Goal: Ask a question

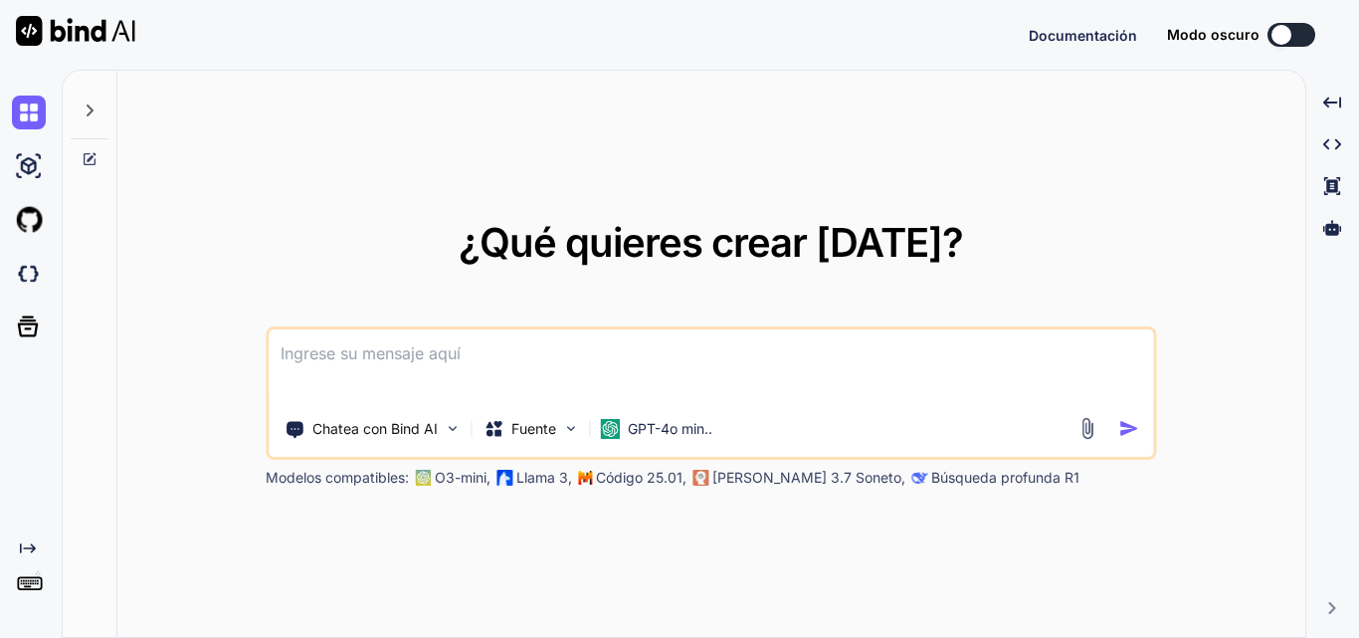
type textarea "x"
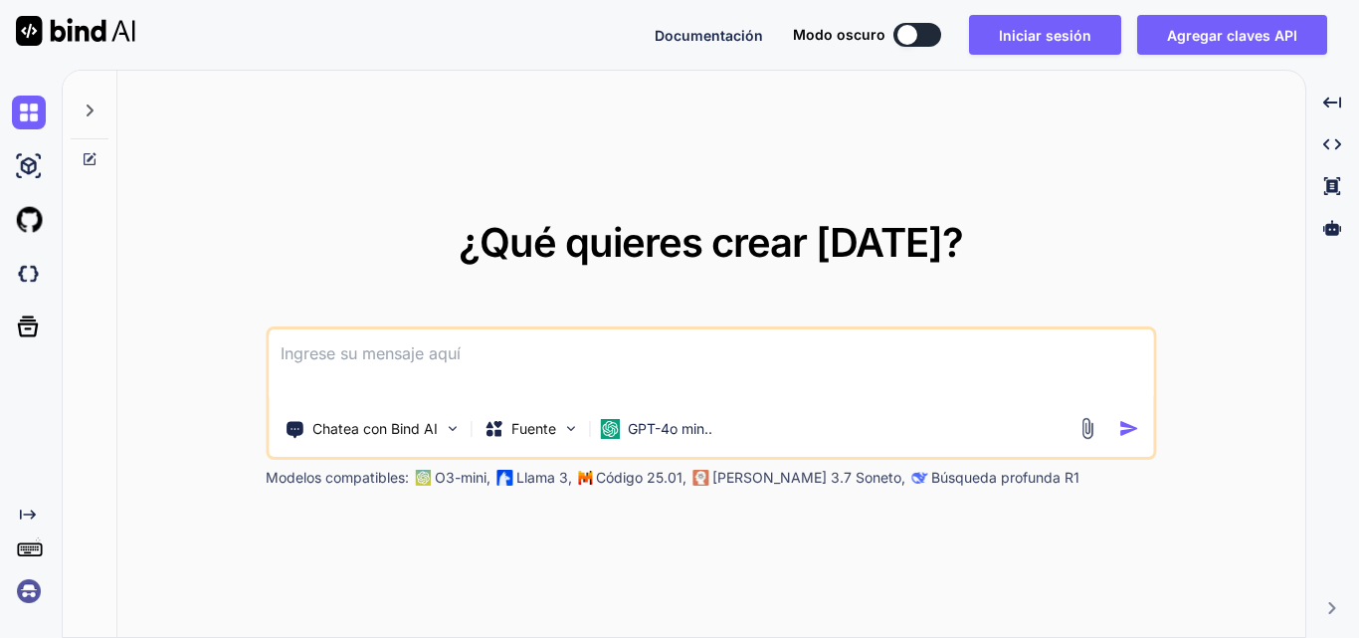
click at [694, 374] on textarea at bounding box center [711, 366] width 884 height 74
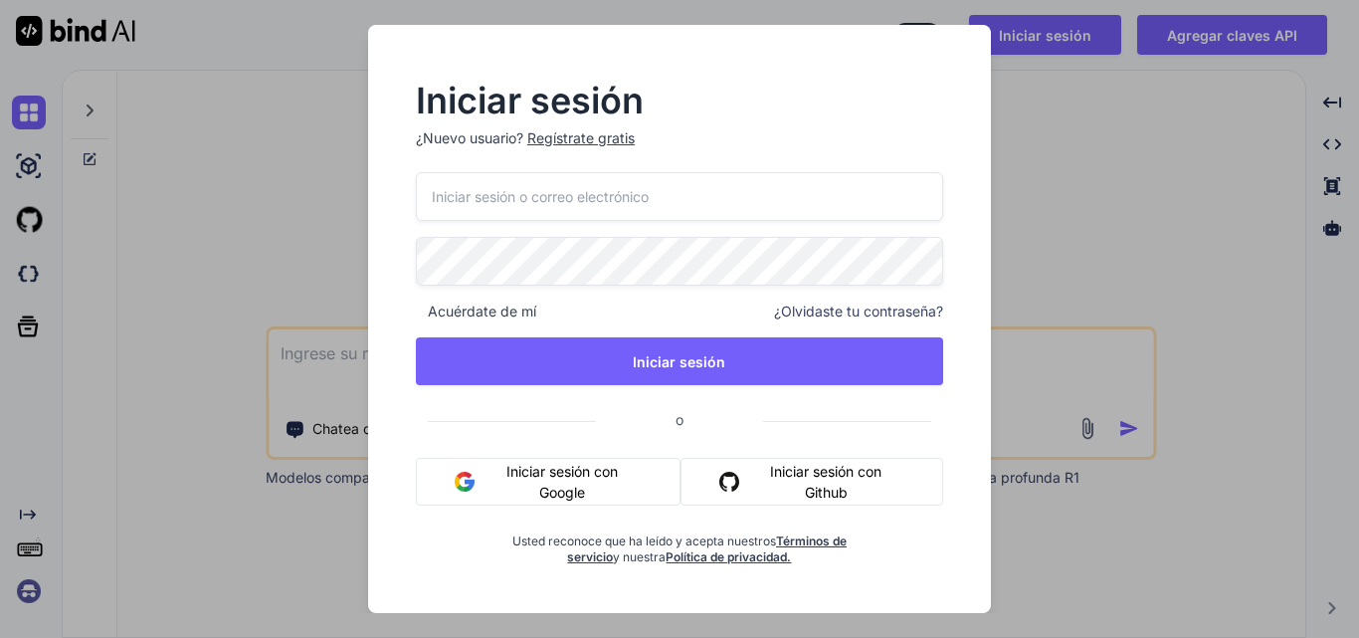
click at [548, 461] on font "Iniciar sesión con Google" at bounding box center [562, 481] width 160 height 42
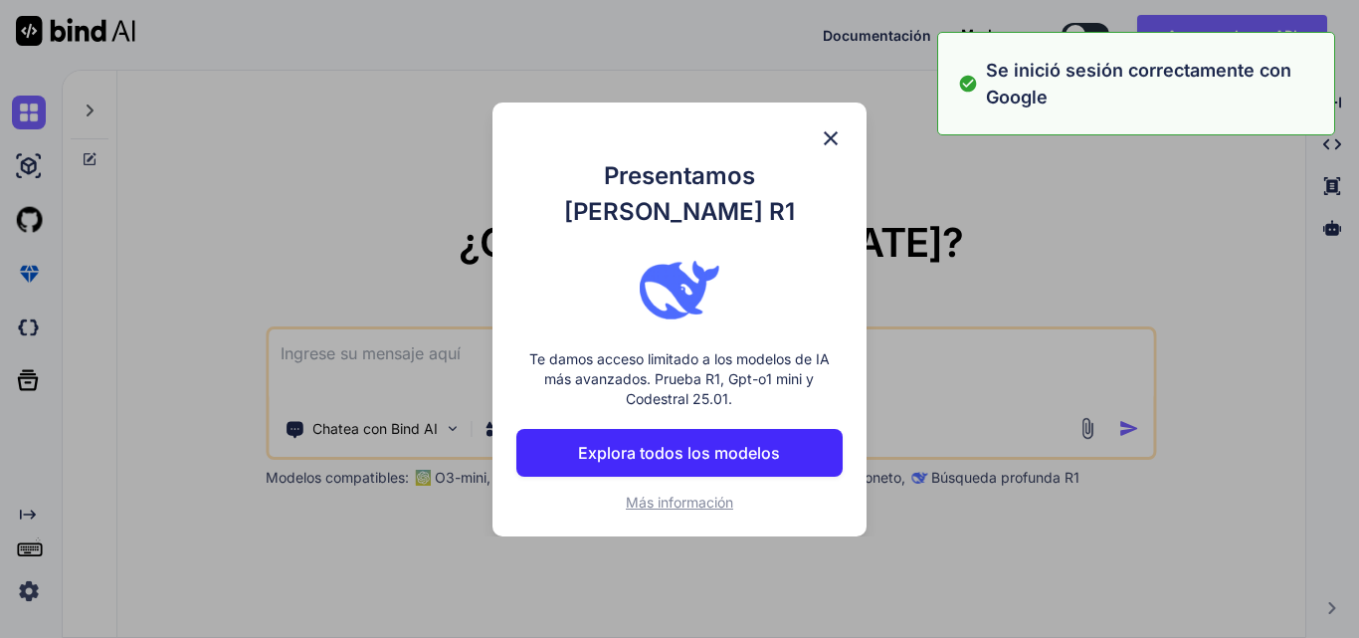
click at [639, 350] on font "Te damos acceso limitado a los modelos de IA más avanzados. Prueba R1, Gpt-o1 m…" at bounding box center [679, 378] width 300 height 57
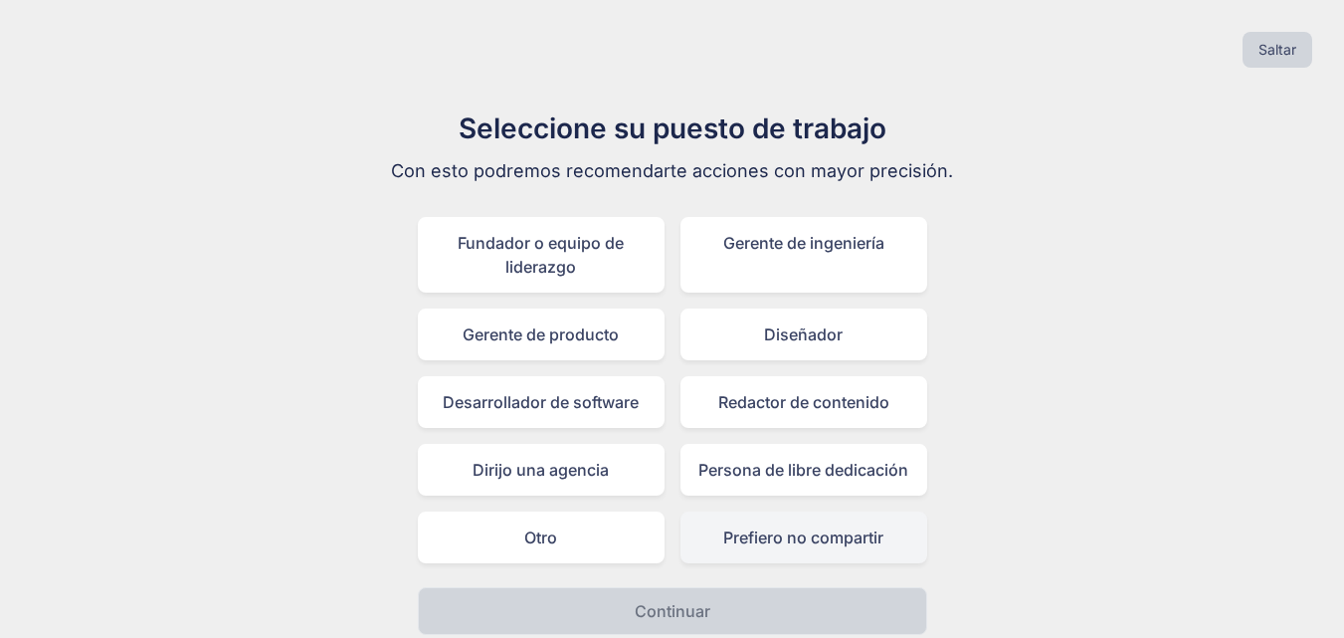
click at [780, 543] on font "Prefiero no compartir" at bounding box center [803, 537] width 160 height 20
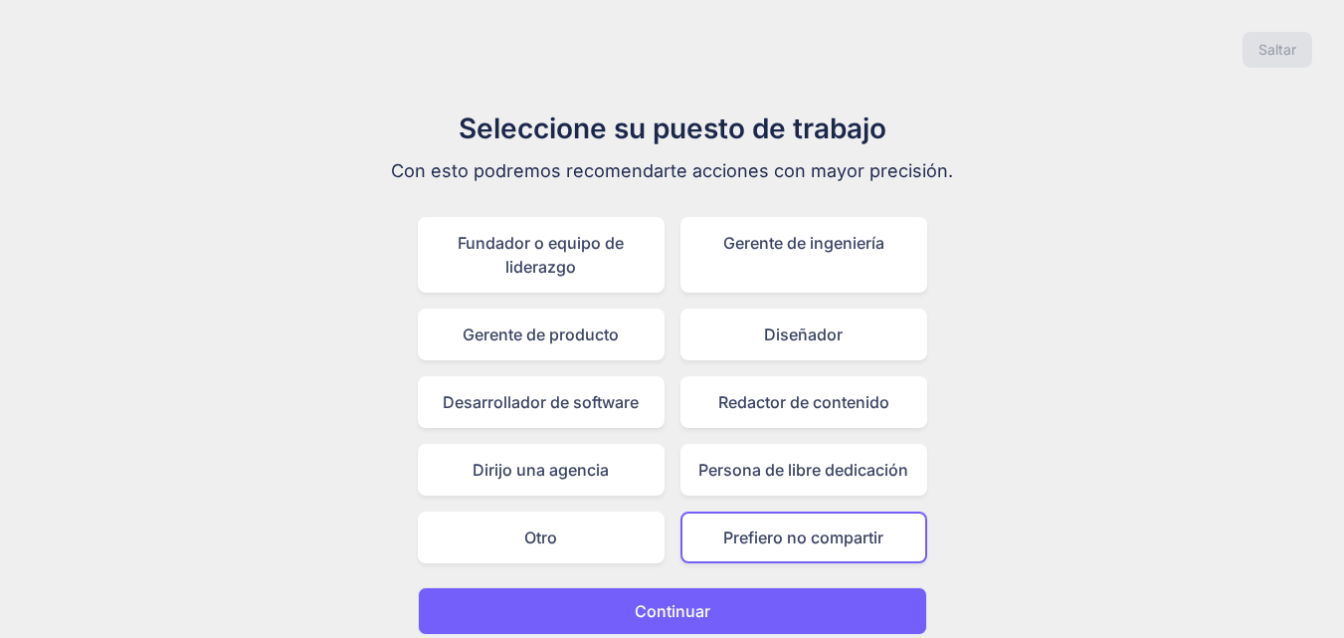
click at [773, 624] on button "Continuar" at bounding box center [672, 611] width 509 height 48
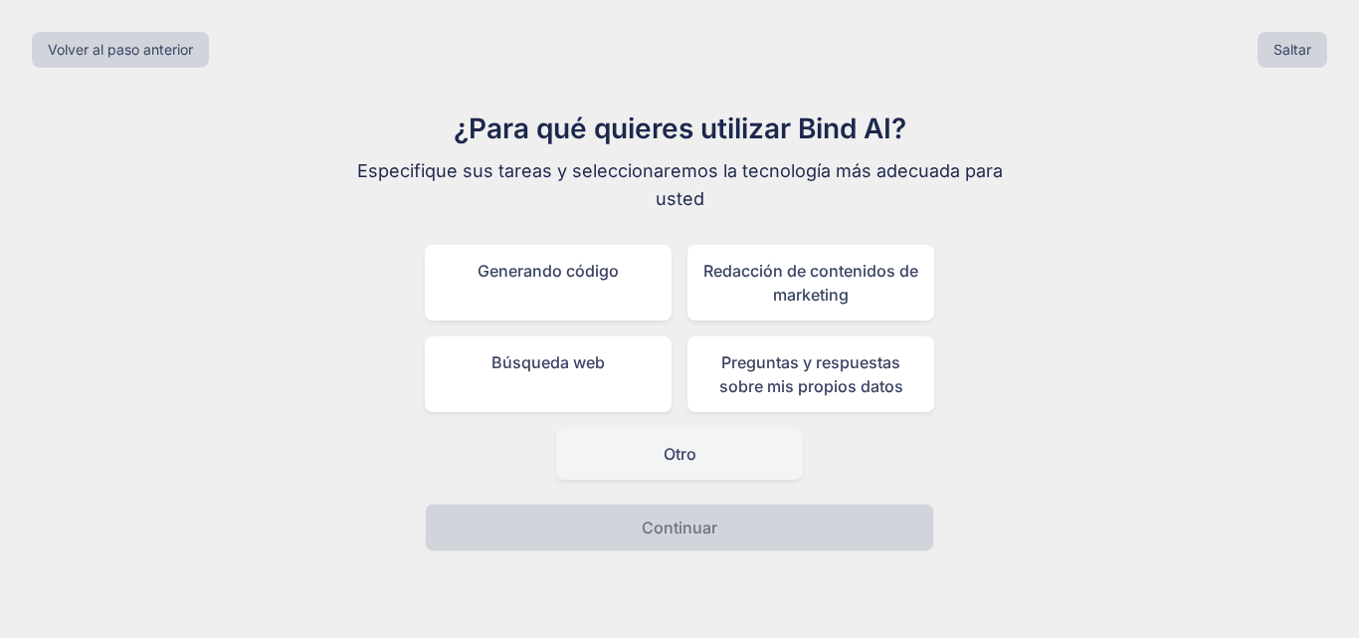
click at [745, 451] on div "Otro" at bounding box center [679, 454] width 247 height 52
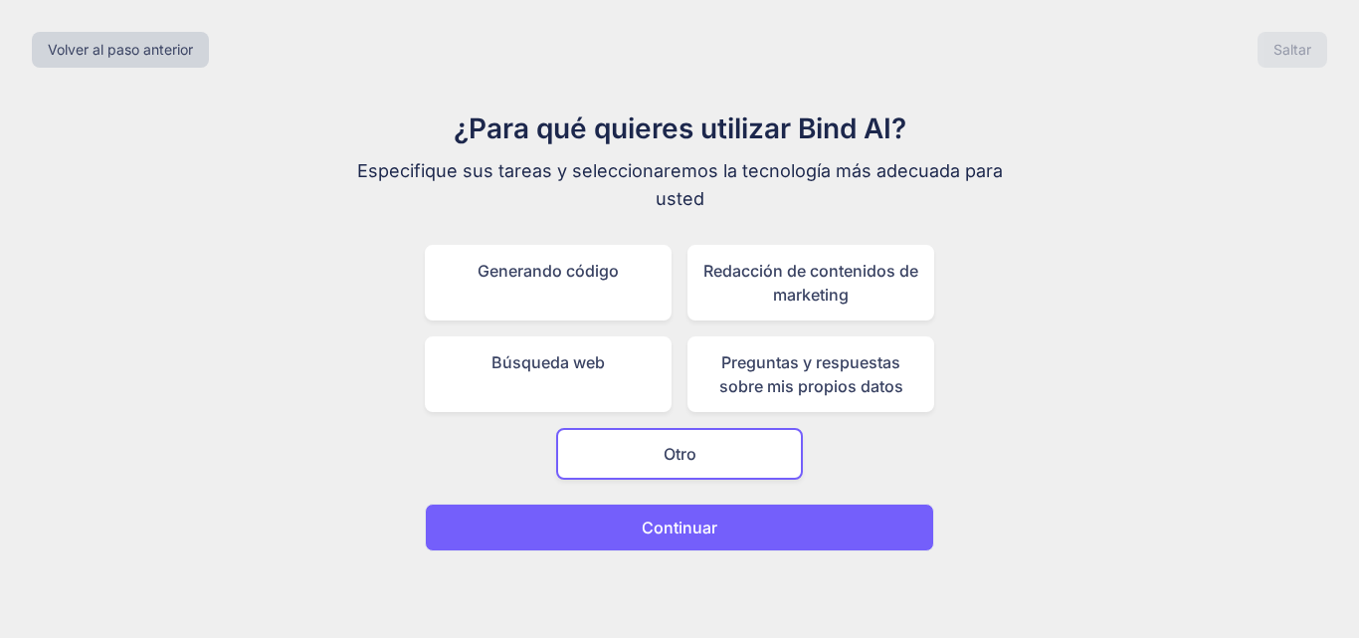
click at [730, 551] on div "Volver al paso anterior Saltar ¿Para qué quieres utilizar Bind AI? Especifique …" at bounding box center [679, 319] width 1359 height 638
click at [737, 527] on button "Continuar" at bounding box center [679, 527] width 509 height 48
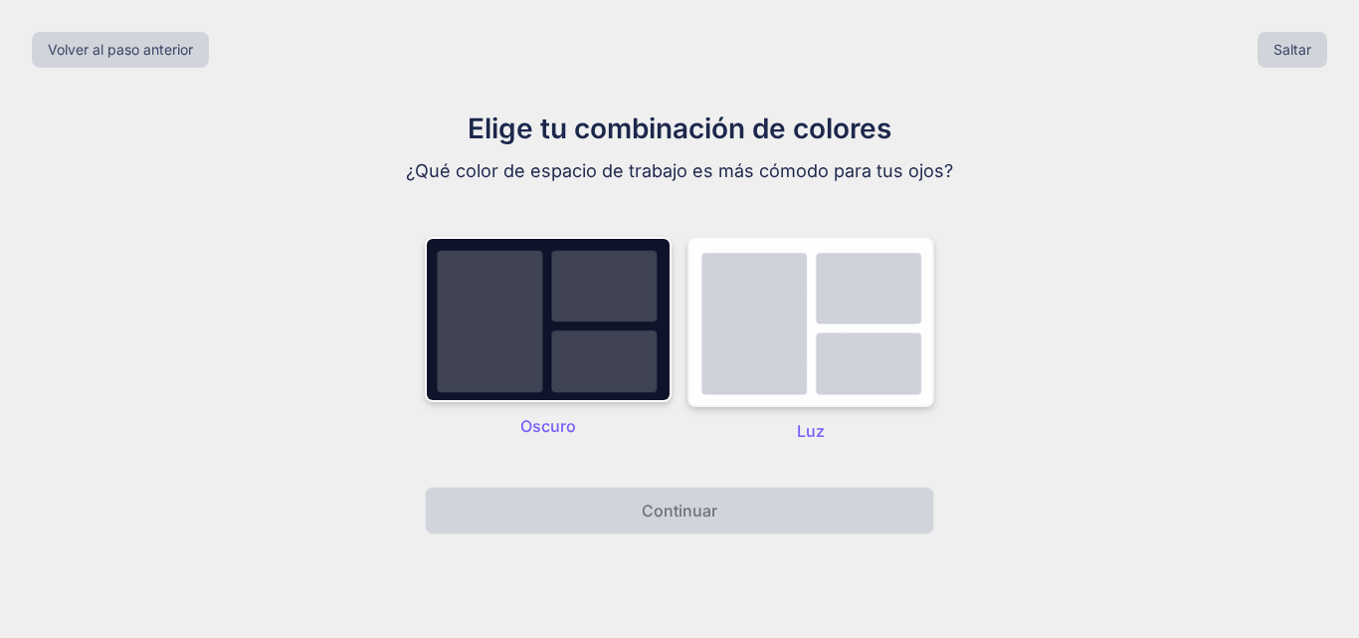
click at [808, 386] on img at bounding box center [810, 322] width 247 height 170
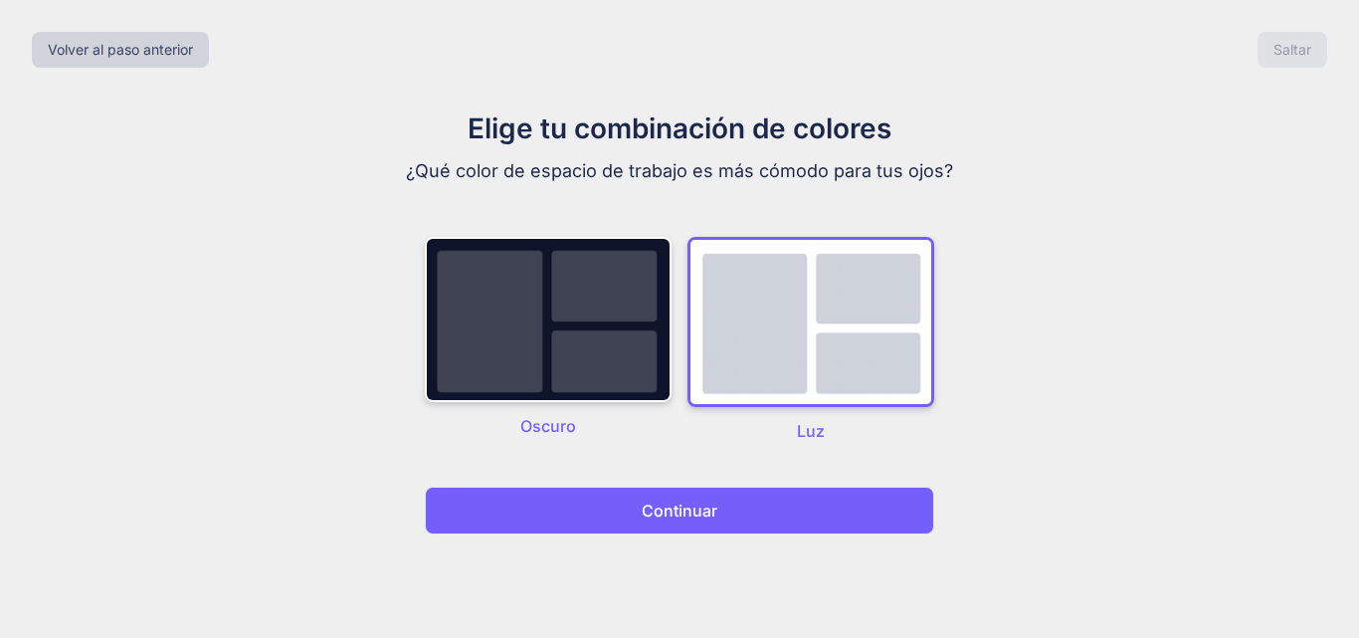
click at [743, 515] on button "Continuar" at bounding box center [679, 510] width 509 height 48
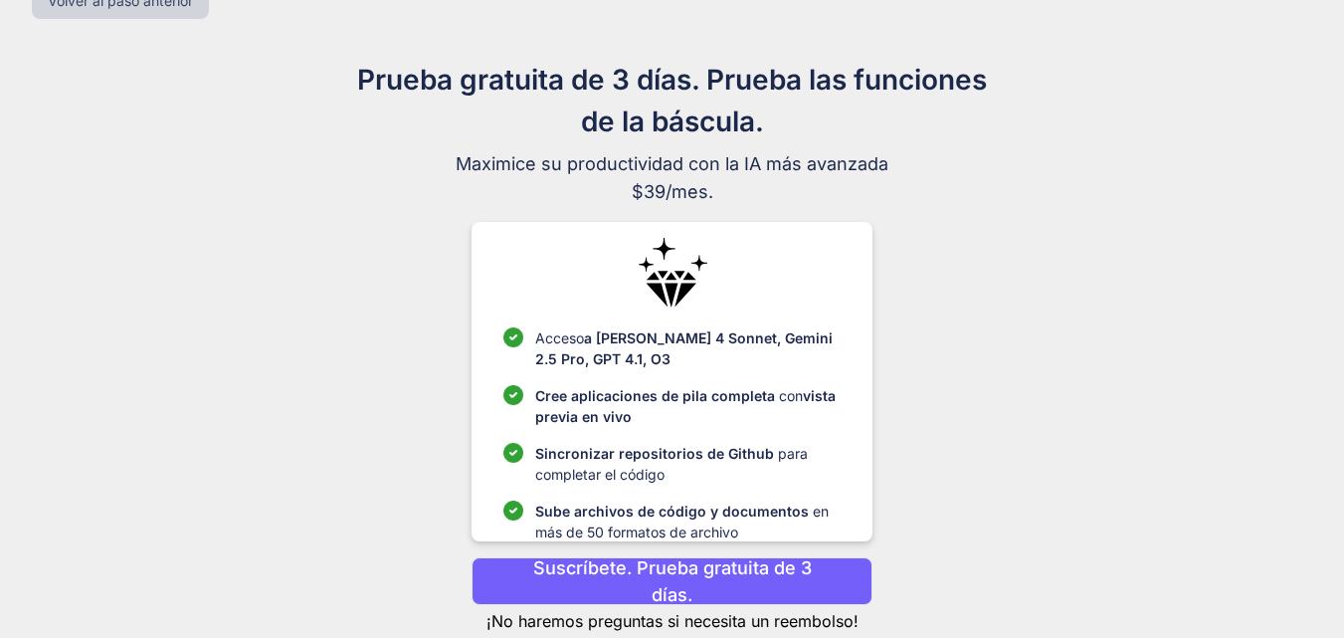
scroll to position [99, 0]
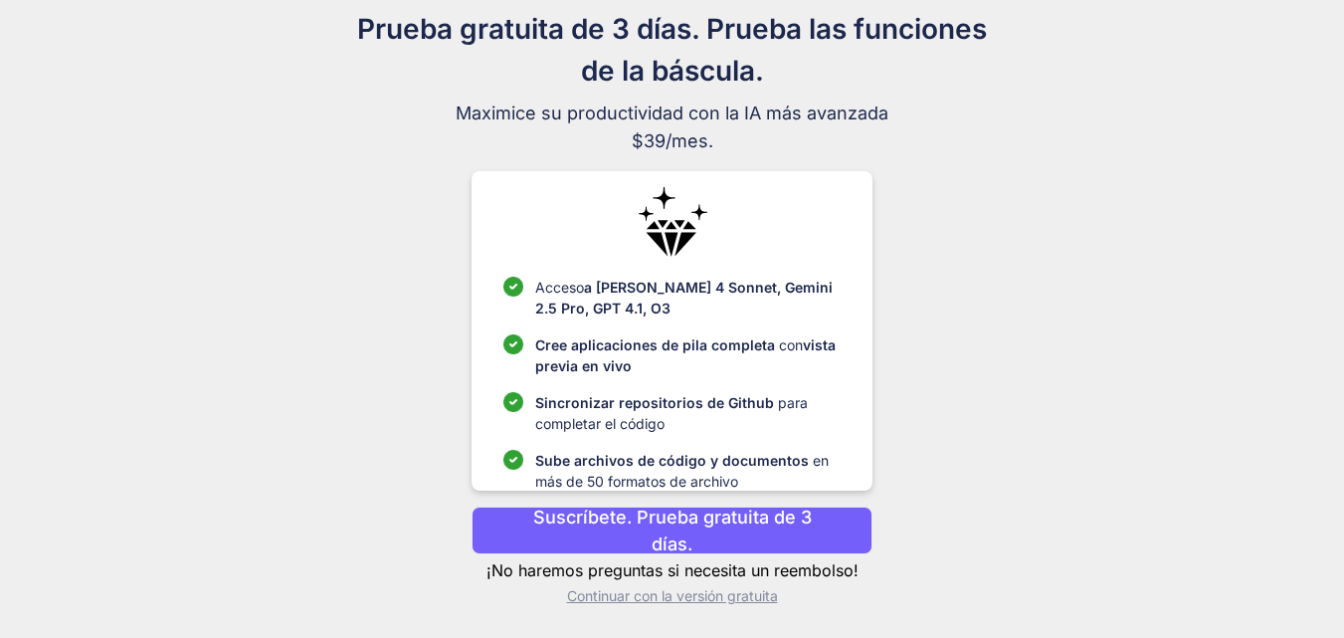
click at [752, 597] on font "Continuar con la versión gratuita" at bounding box center [672, 595] width 211 height 17
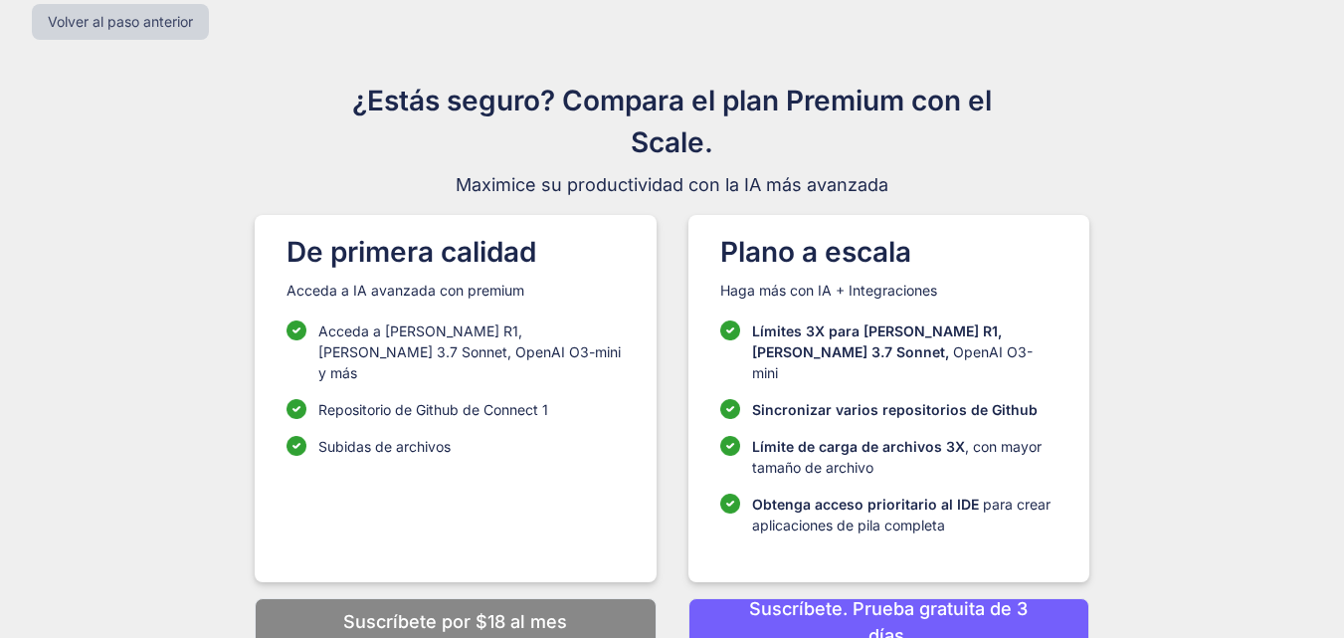
scroll to position [53, 0]
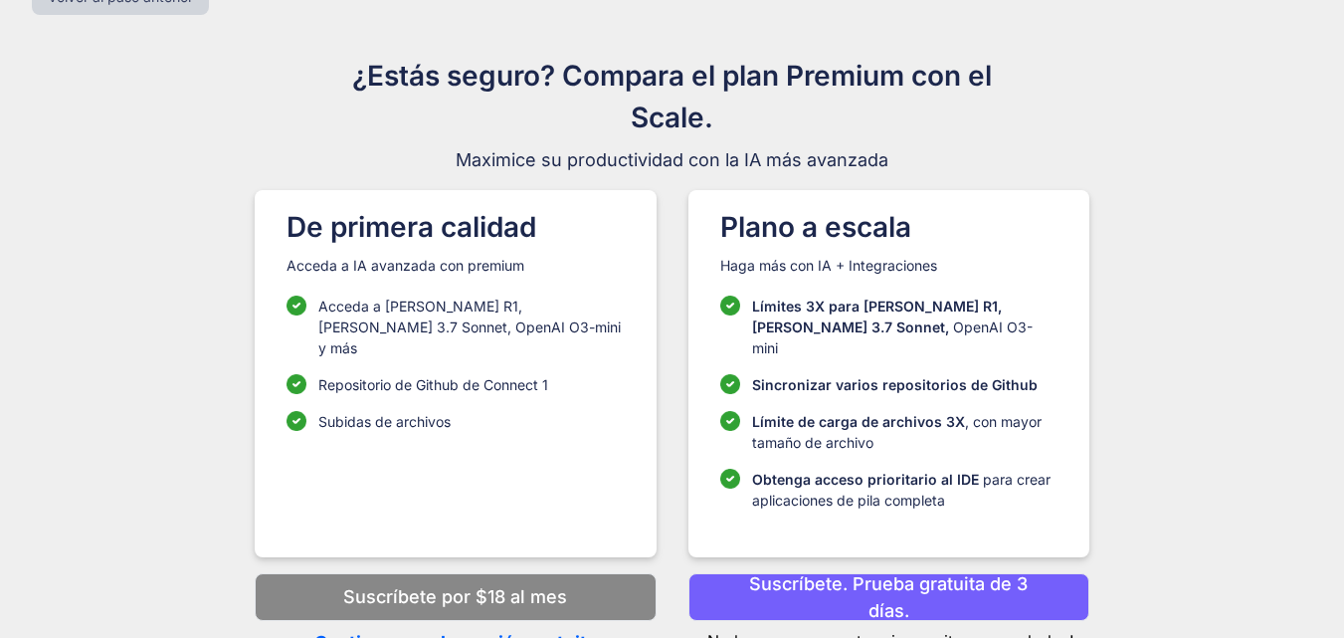
click at [575, 632] on font "Continuar con la versión gratuita" at bounding box center [455, 642] width 282 height 21
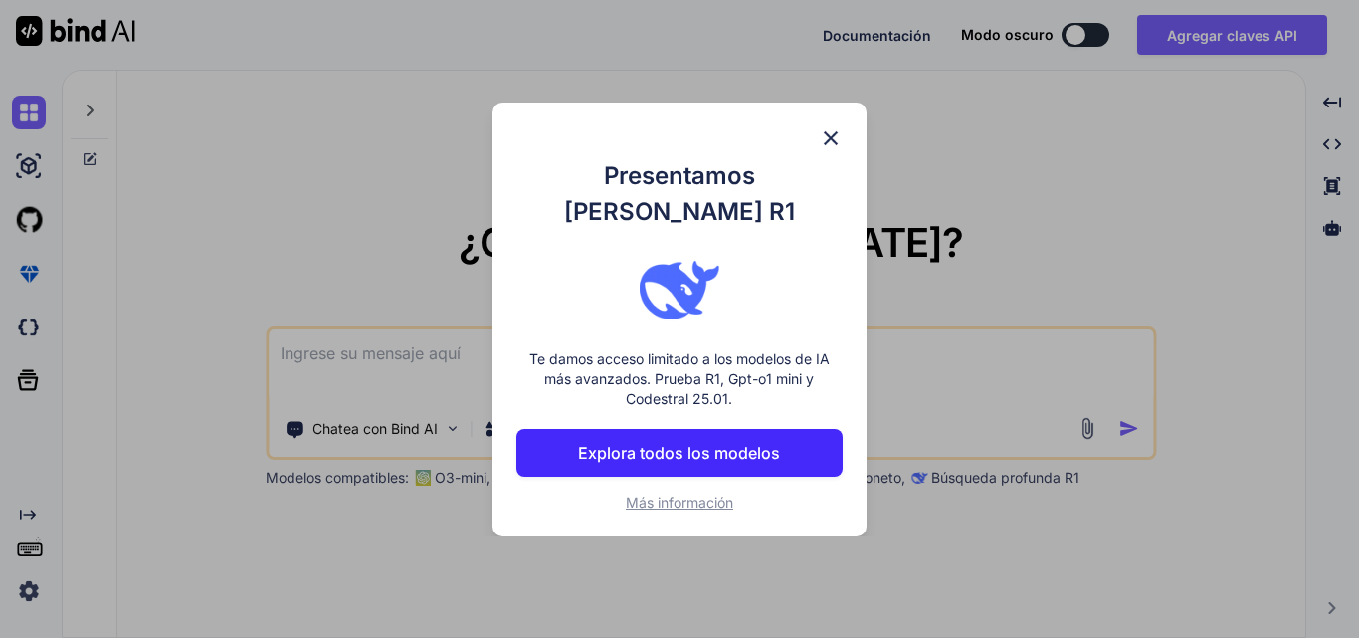
click at [832, 150] on img at bounding box center [831, 138] width 24 height 24
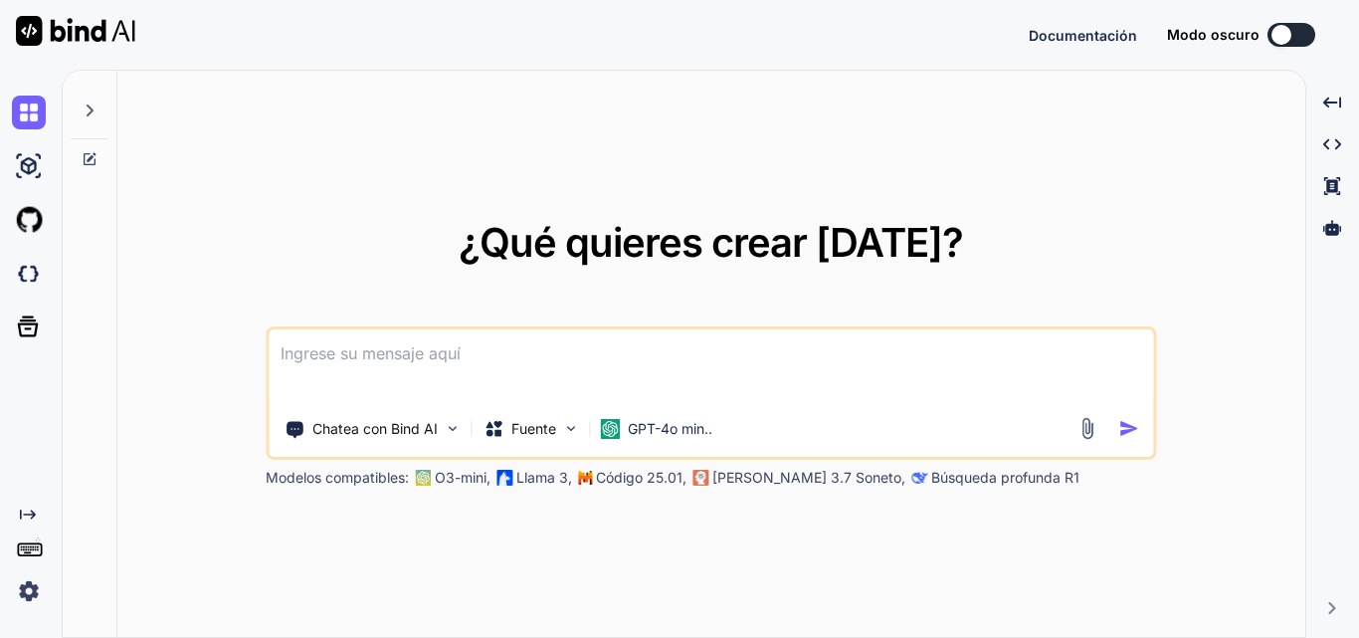
click at [736, 363] on textarea at bounding box center [711, 366] width 884 height 74
type textarea "x"
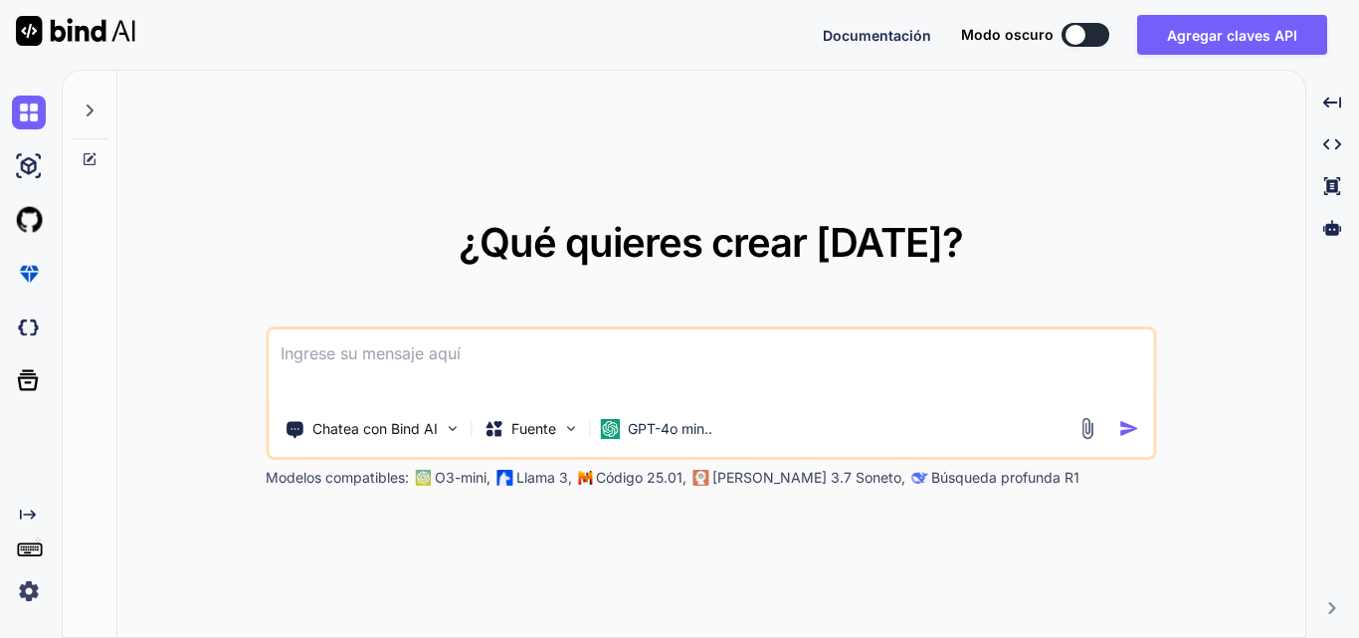
click at [735, 348] on textarea at bounding box center [711, 366] width 884 height 74
type textarea "x"
type textarea "H"
type textarea "x"
type textarea "Ha"
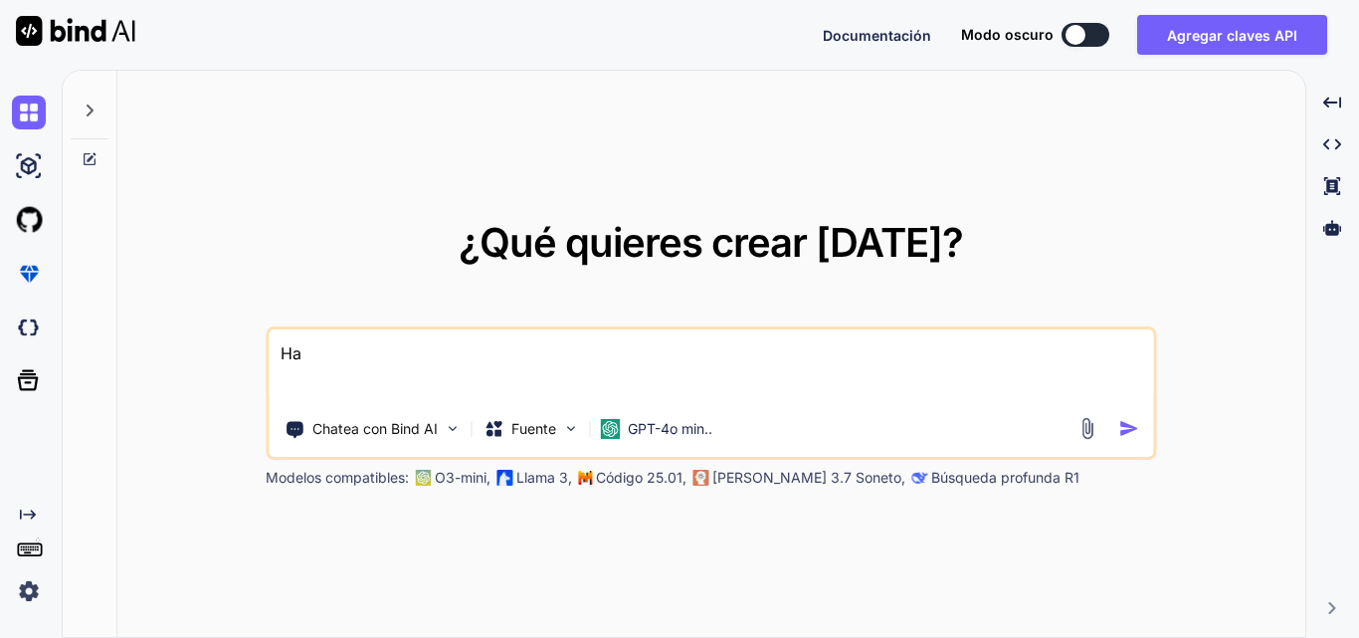
type textarea "x"
type textarea "Hab"
type textarea "x"
type textarea "Habl"
type textarea "x"
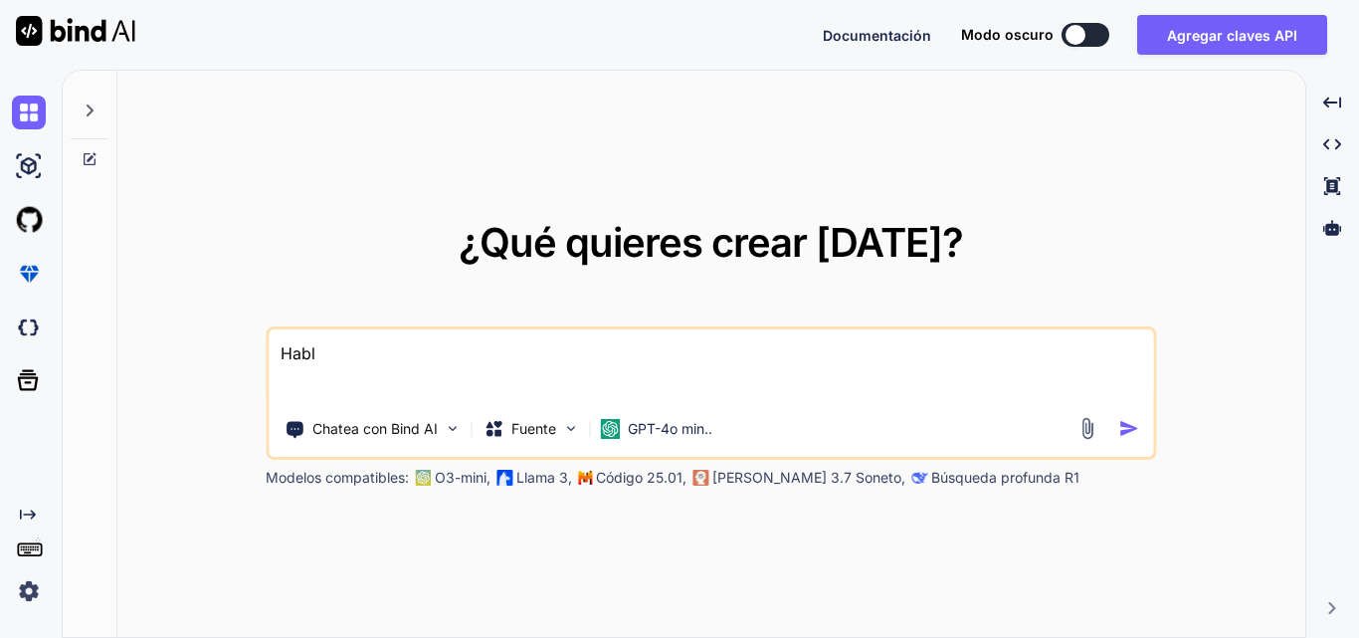
type textarea "Habla"
type textarea "x"
type textarea "Hablam"
type textarea "x"
type textarea "Hablame"
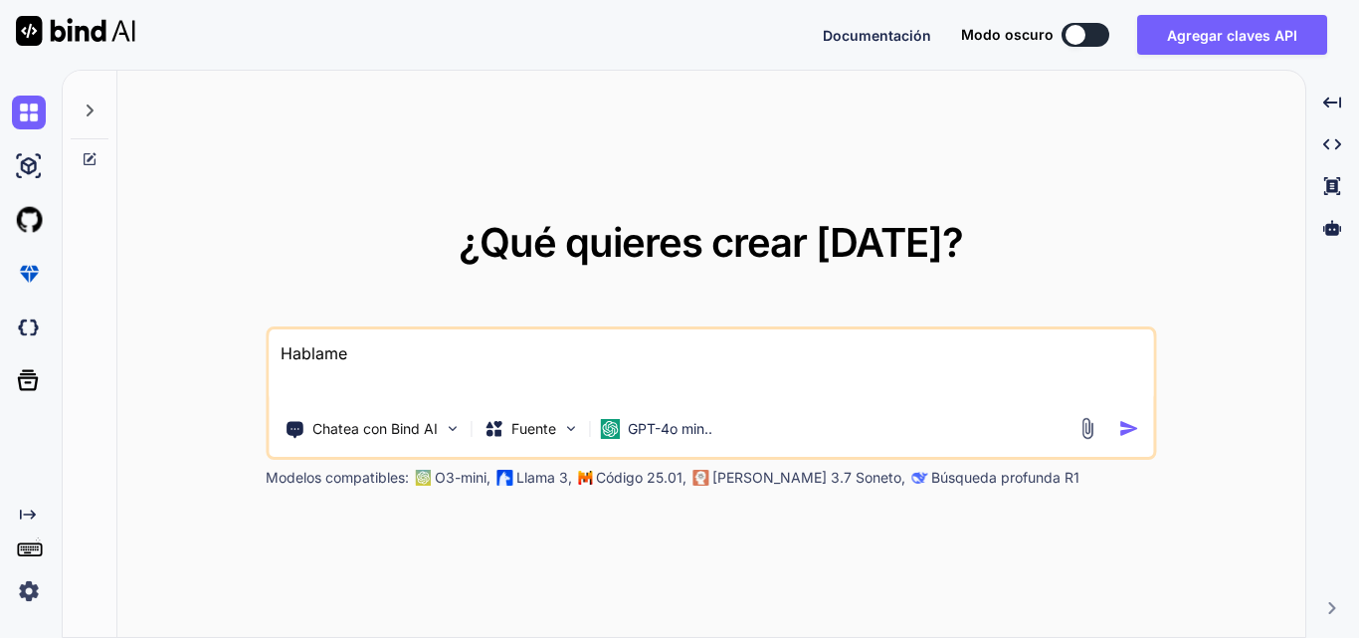
type textarea "x"
type textarea "Hablame"
type textarea "x"
type textarea "Hablame d"
type textarea "x"
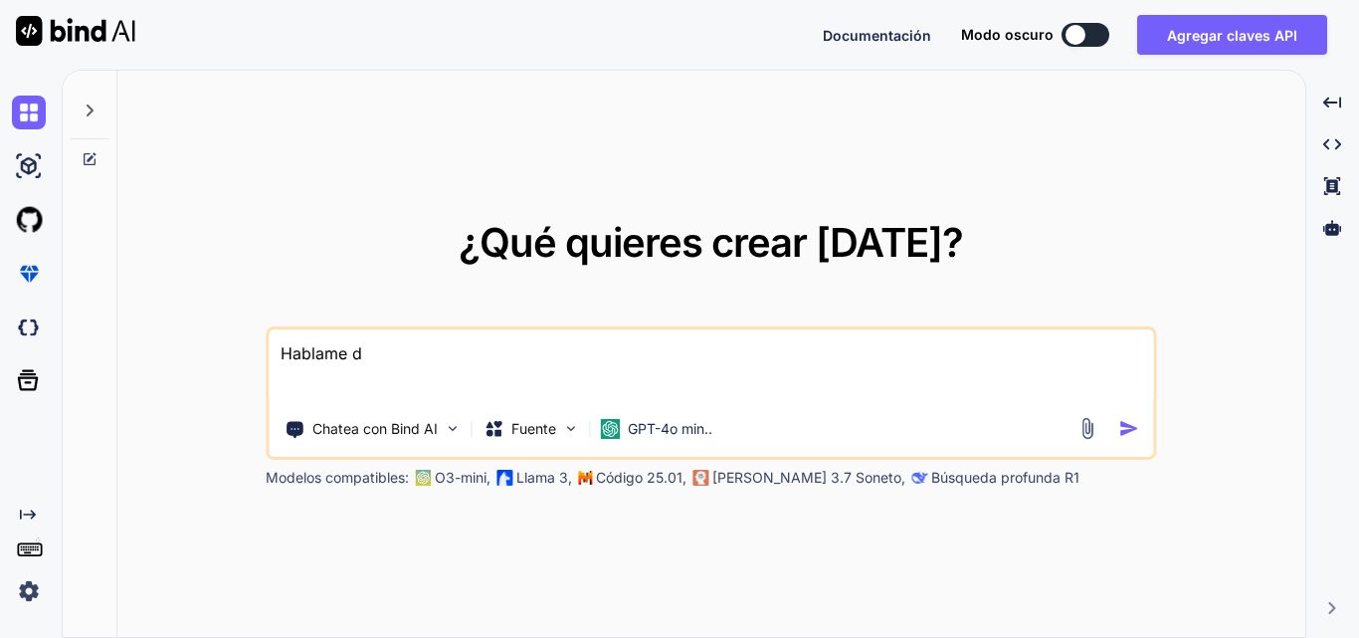
type textarea "Hablame de"
type textarea "x"
type textarea "Hablame de"
type textarea "x"
type textarea "Hablame de t"
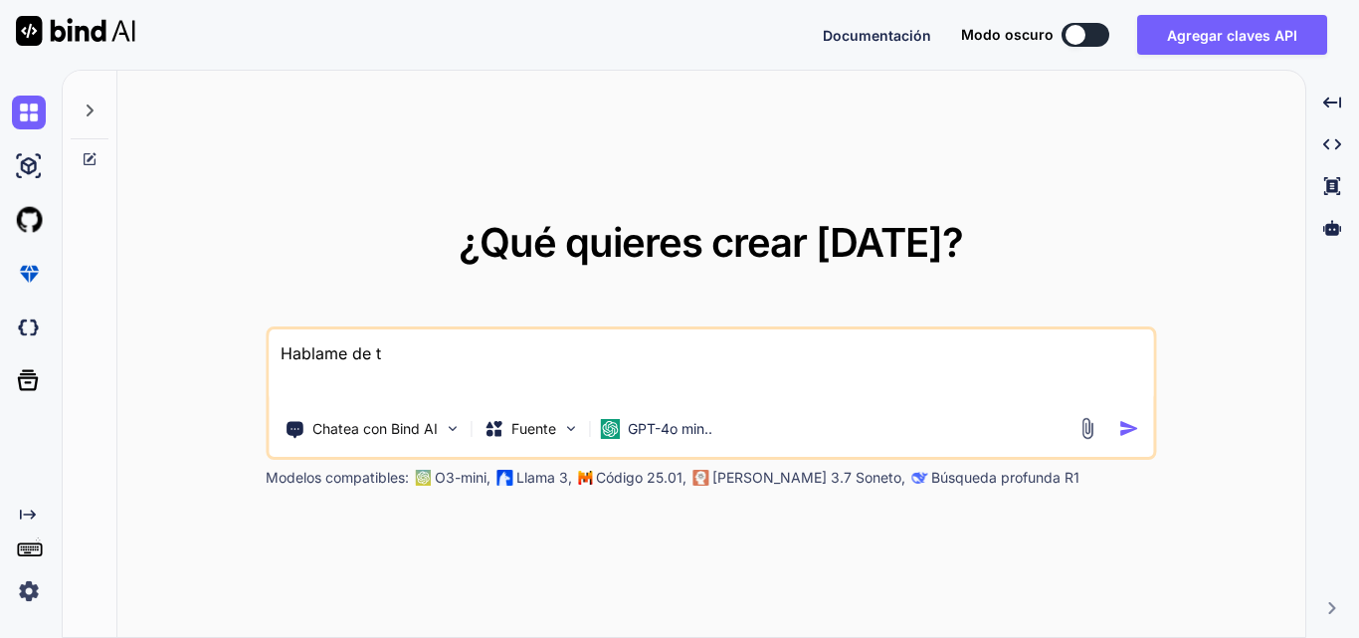
type textarea "x"
type textarea "Hablame de ti"
type textarea "x"
type textarea "Hablame de ti,"
type textarea "x"
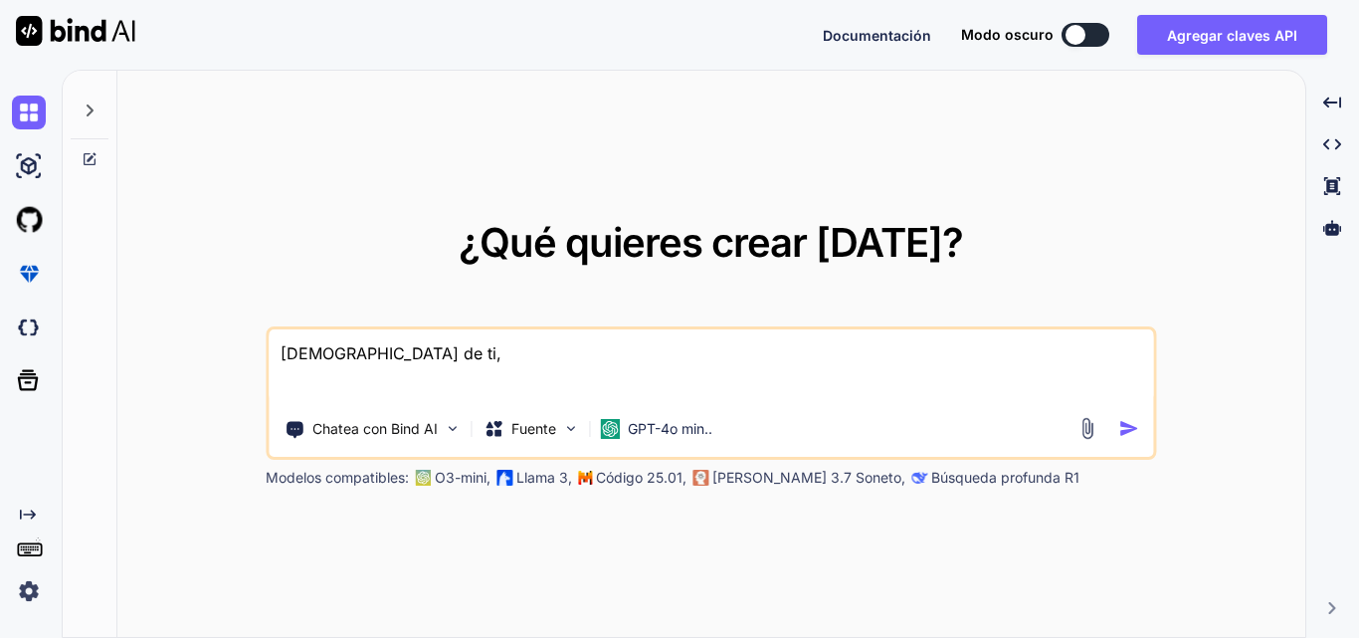
type textarea "Hablame de ti,"
type textarea "x"
type textarea "Hablame de ti, q"
type textarea "x"
type textarea "Hablame de ti, qu"
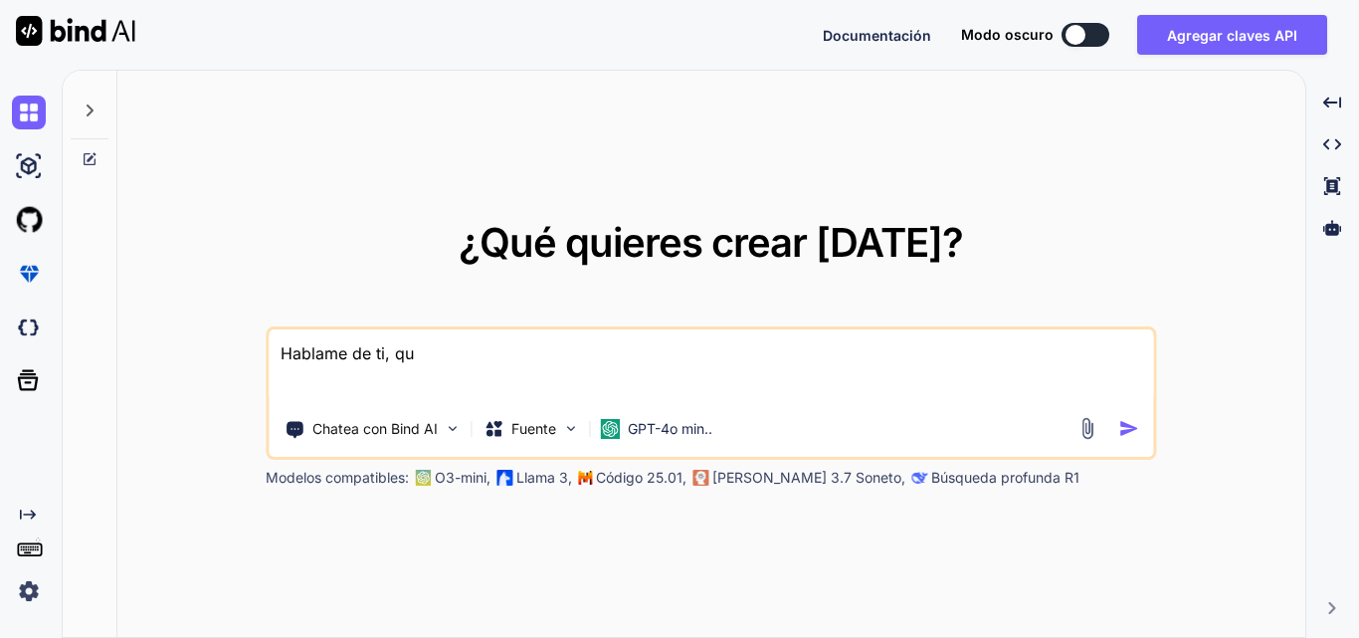
type textarea "x"
type textarea "Hablame de ti, que"
type textarea "x"
type textarea "Hablame de ti, que"
type textarea "x"
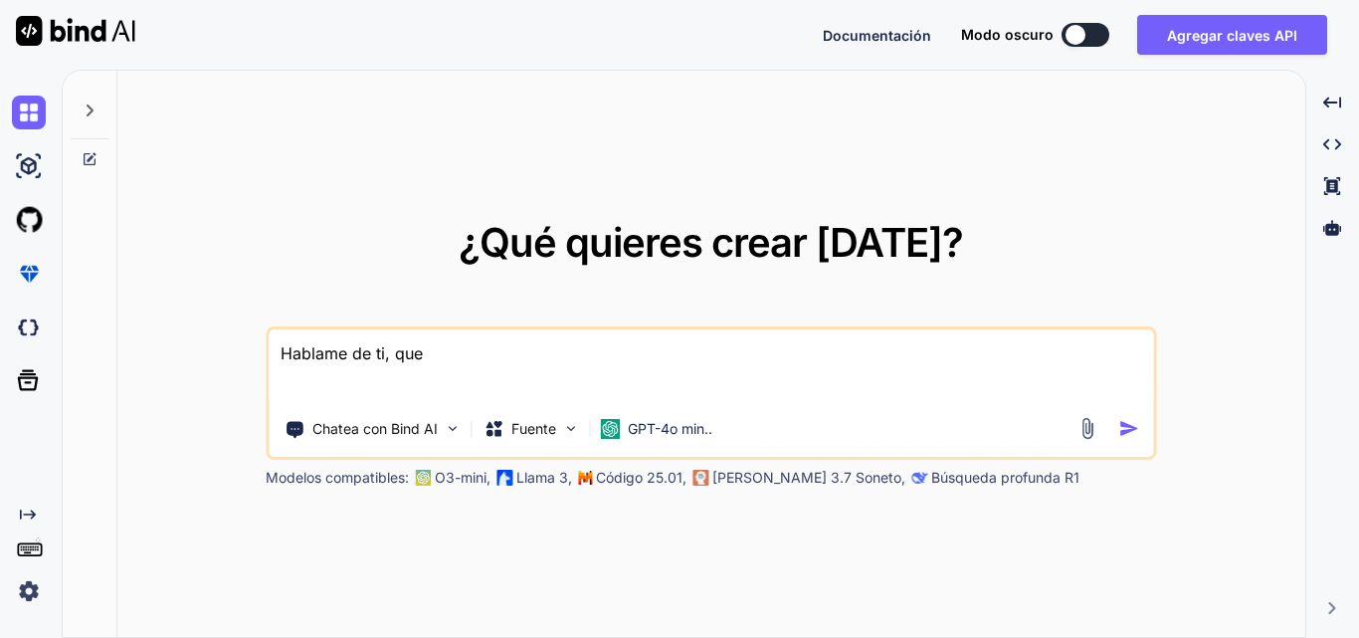
type textarea "Hablame de ti, que e"
type textarea "x"
type textarea "Hablame de ti, que er"
type textarea "x"
type textarea "Hablame de ti, que ere"
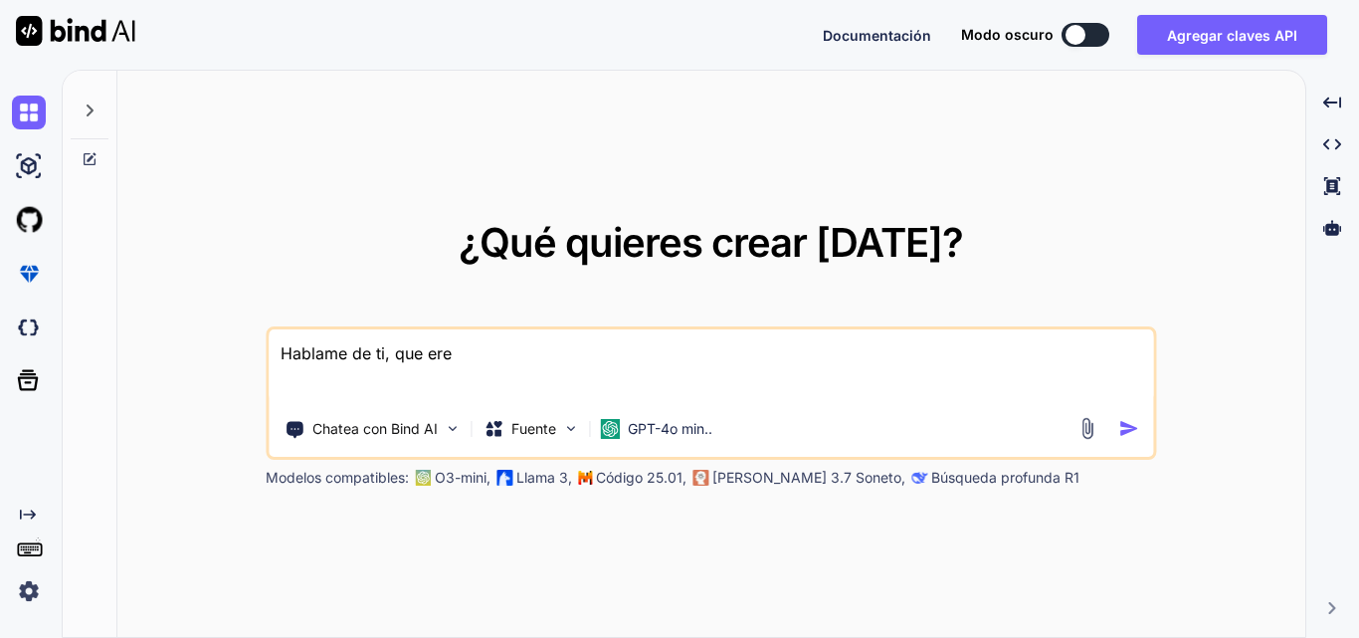
type textarea "x"
type textarea "Hablame de ti, que eres"
type textarea "x"
type textarea "Hablame de ti, que eres"
type textarea "x"
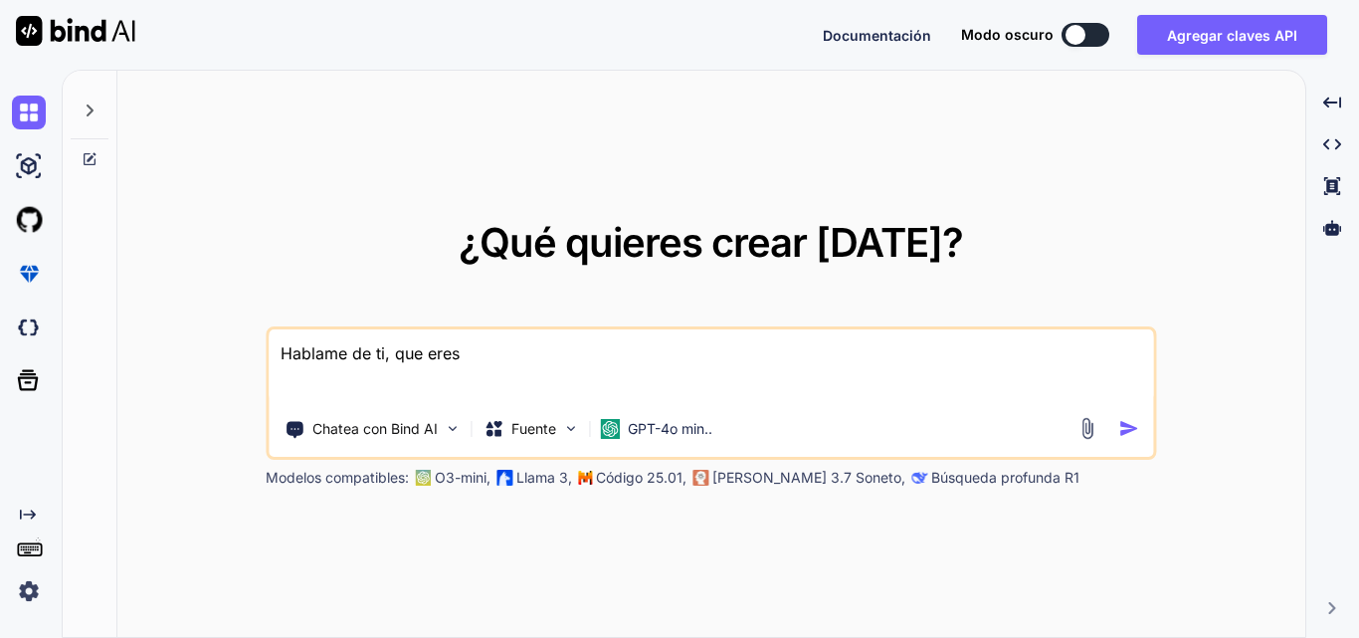
type textarea "Hablame de ti, que eres y"
type textarea "x"
type textarea "Hablame de ti, que eres y"
type textarea "x"
type textarea "Hablame de ti, que eres y p"
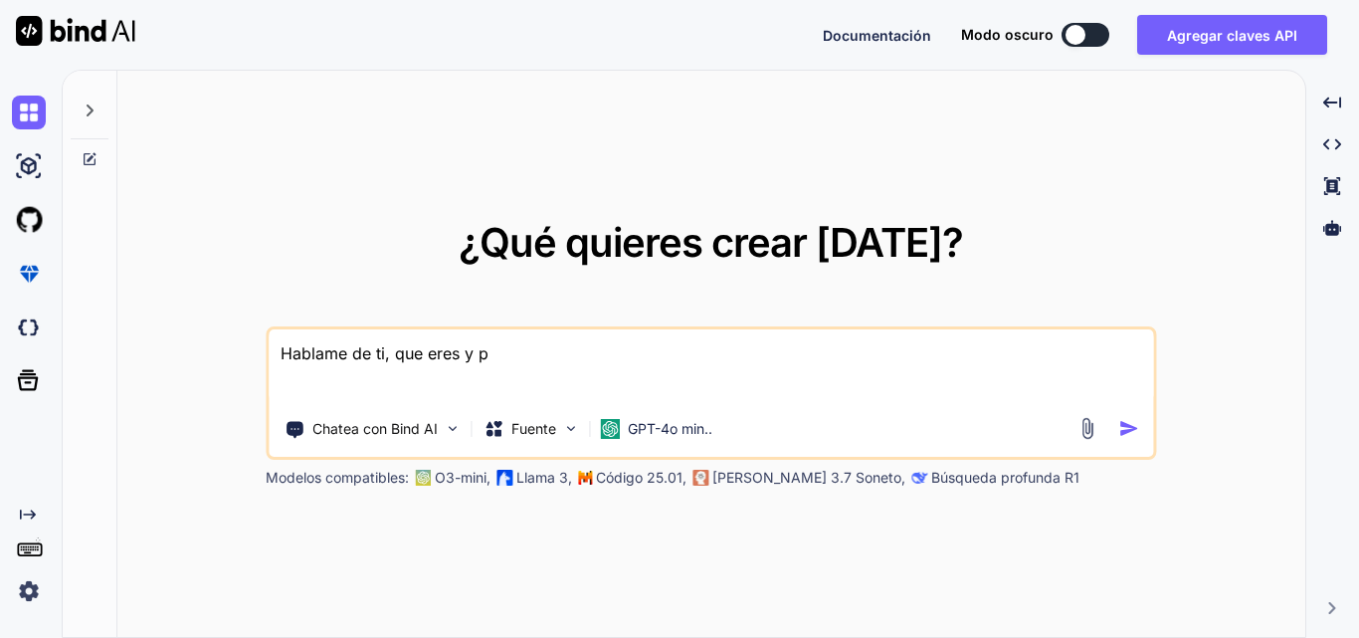
type textarea "x"
type textarea "Hablame de ti, que eres y pa"
type textarea "x"
type textarea "Hablame de ti, que eres y p"
type textarea "x"
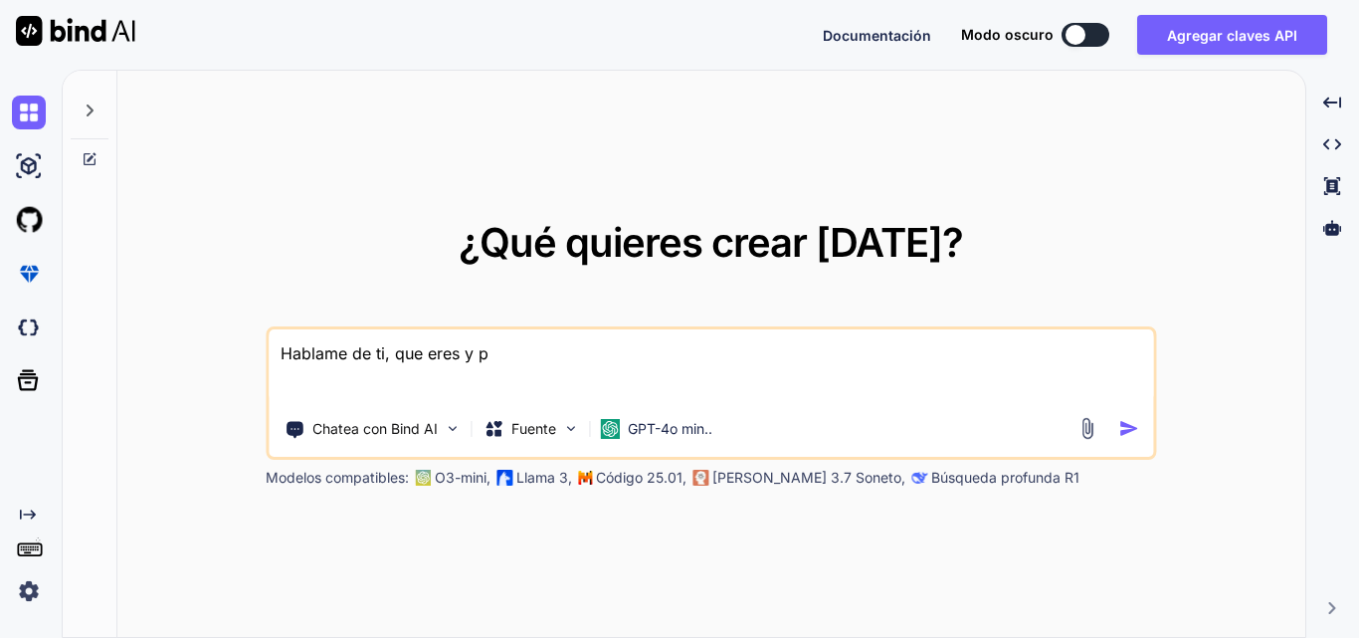
type textarea "Hablame de ti, que eres y"
type textarea "x"
type textarea "Hablame de ti, que eres y q"
type textarea "x"
type textarea "Hablame de ti, que eres y qu"
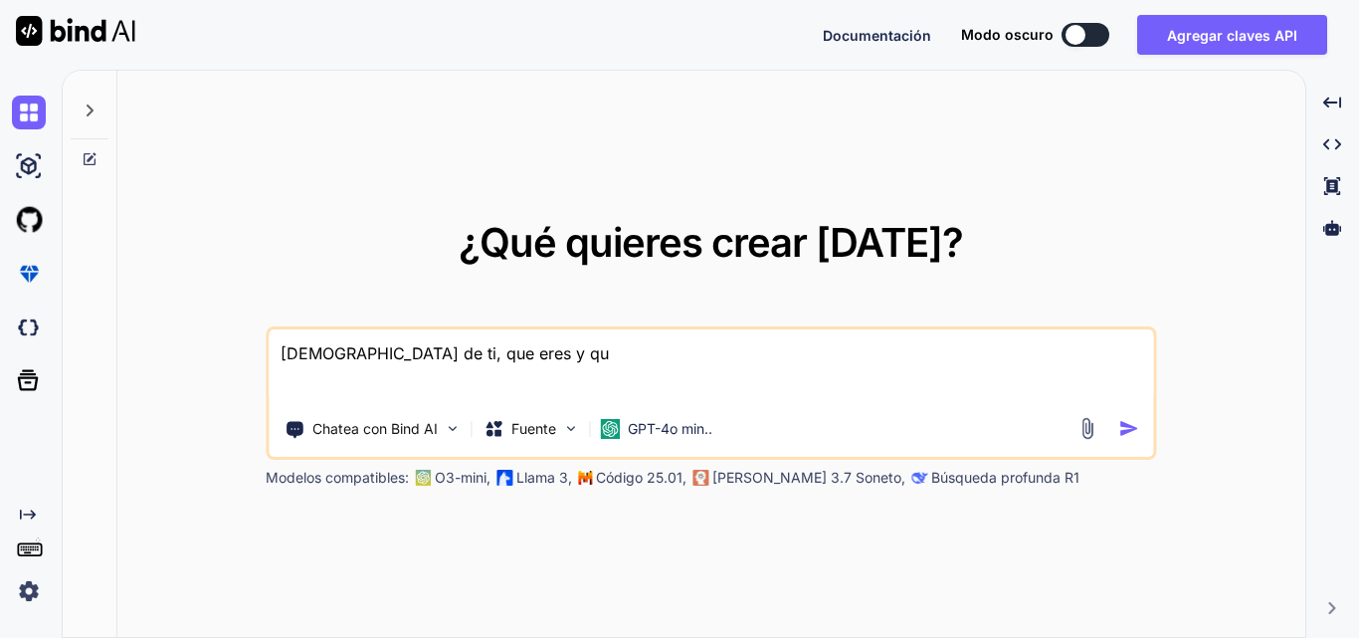
type textarea "x"
type textarea "Hablame de ti, que eres y que"
type textarea "x"
type textarea "Hablame de ti, que eres y que"
type textarea "x"
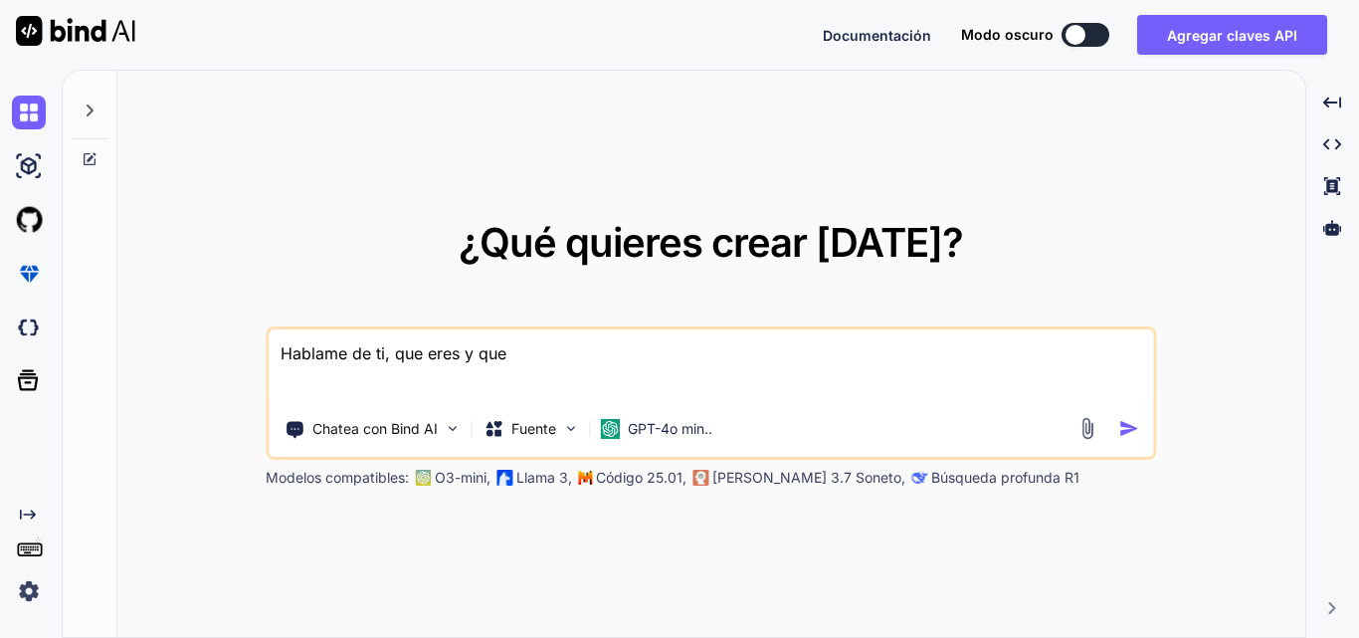
type textarea "Hablame de ti, que eres y que p"
type textarea "x"
type textarea "Hablame de ti, que eres y que pu"
type textarea "x"
type textarea "Hablame de ti, que eres y que pue"
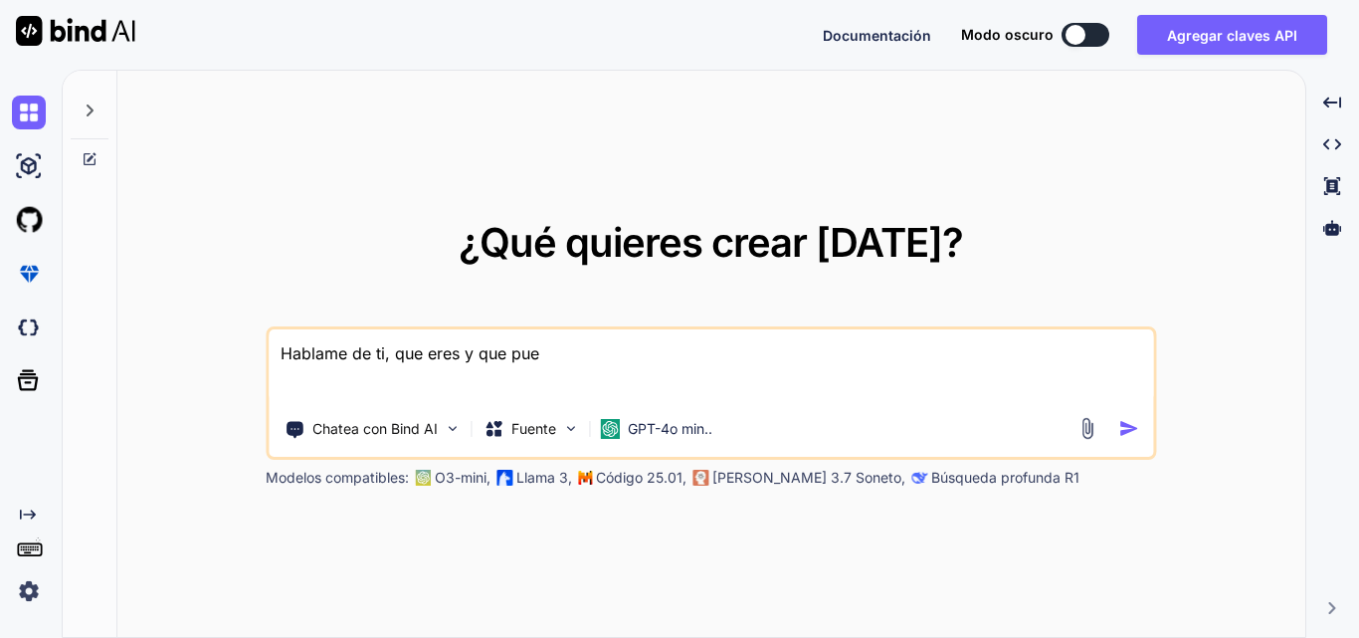
type textarea "x"
type textarea "Hablame de ti, que eres y que pued"
type textarea "x"
type textarea "Hablame de ti, que eres y que puede"
type textarea "x"
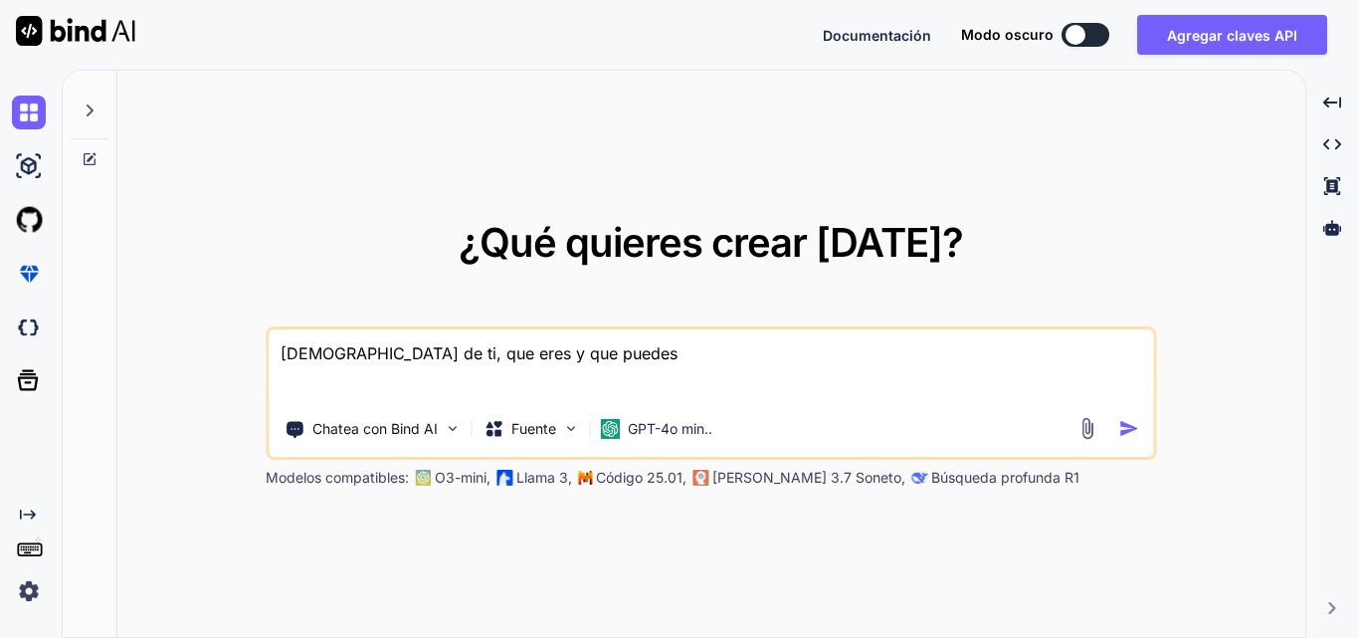
type textarea "Hablame de ti, que eres y que puedes"
type textarea "x"
type textarea "Hablame de ti, que eres y que puedes h"
type textarea "x"
type textarea "Hablame de ti, que eres y que puedes ha"
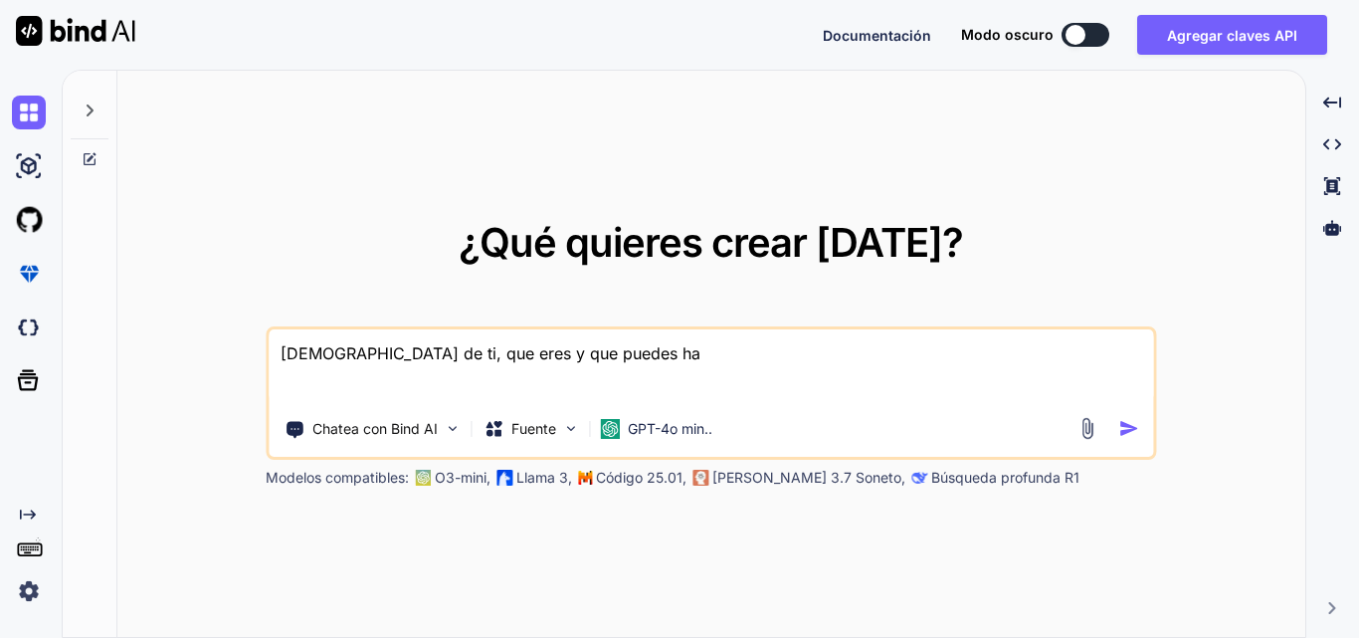
type textarea "x"
type textarea "Hablame de ti, que eres y que puedes hac"
type textarea "x"
type textarea "Hablame de ti, que eres y que puedes hace"
type textarea "x"
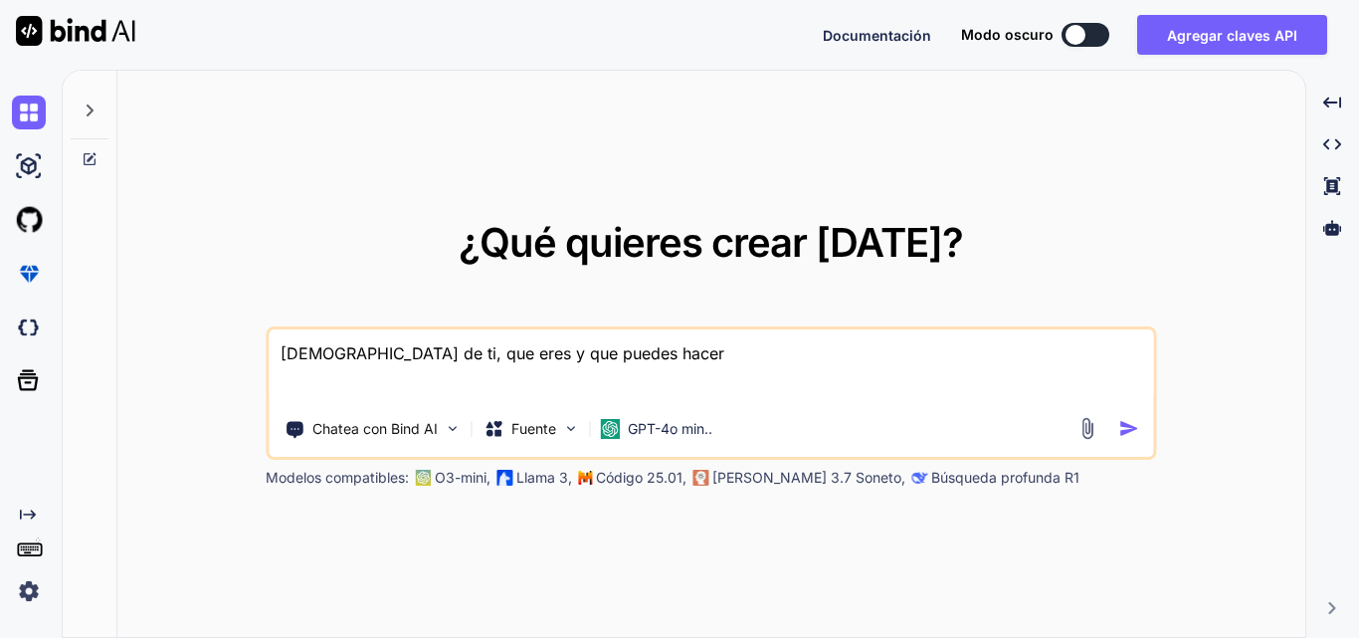
type textarea "Hablame de ti, que eres y que puedes hacer,"
type textarea "x"
type textarea "Hablame de ti, que eres y que puedes hacer,"
type textarea "x"
type textarea "Hablame de ti, que eres y que puedes hacer, c"
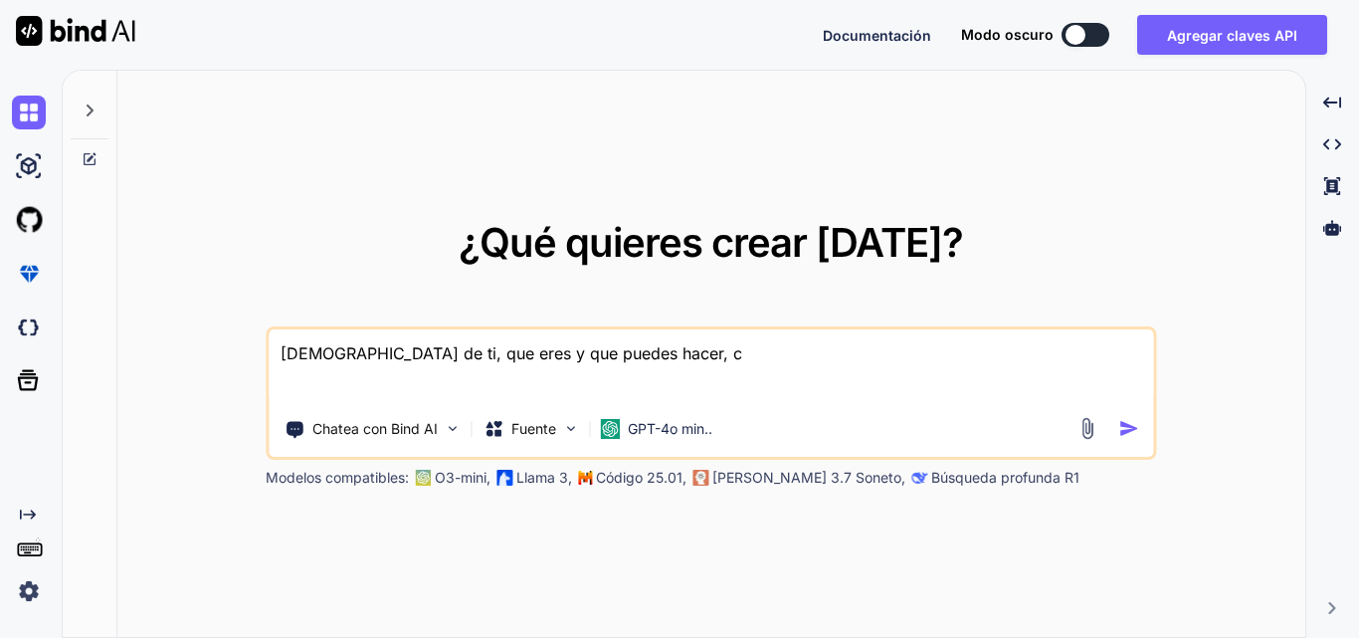
type textarea "x"
type textarea "Hablame de ti, que eres y que puedes hacer, cu"
type textarea "x"
type textarea "Hablame de ti, que eres y que puedes hacer, cual"
type textarea "x"
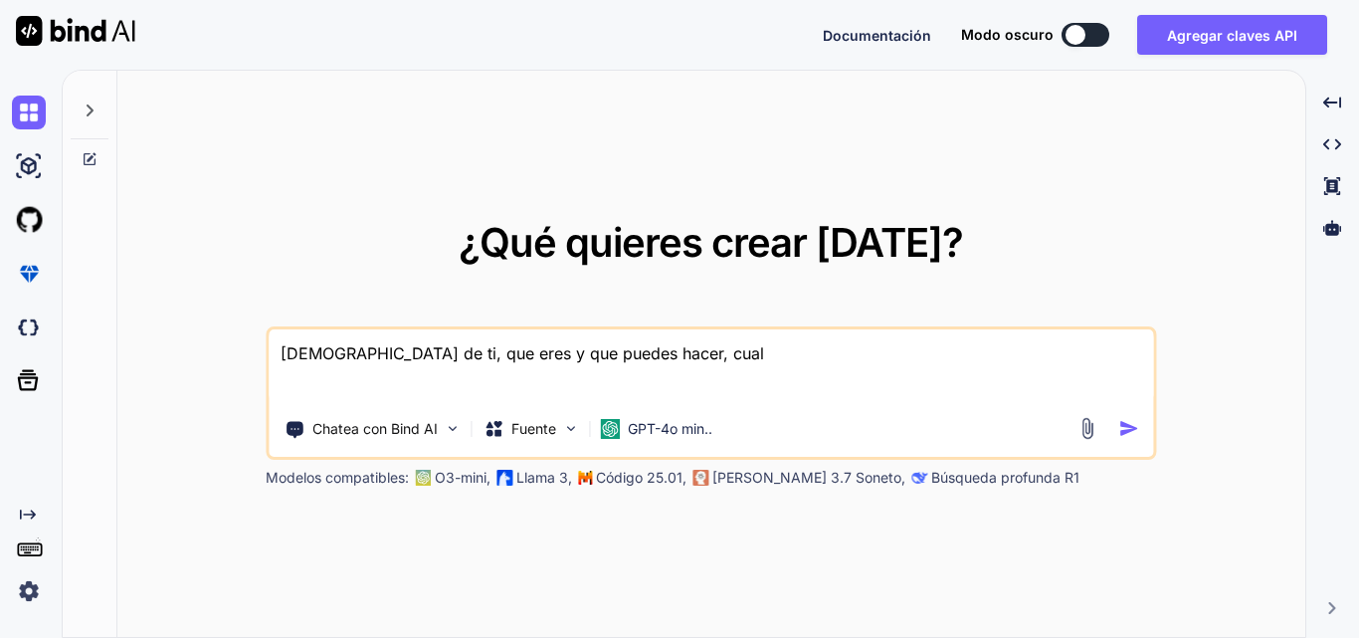
type textarea "Hablame de ti, que eres y que puedes hacer, cual"
type textarea "x"
type textarea "Hablame de ti, que eres y que puedes hacer, cual e"
type textarea "x"
type textarea "Hablame de ti, que eres y que puedes hacer, cual es"
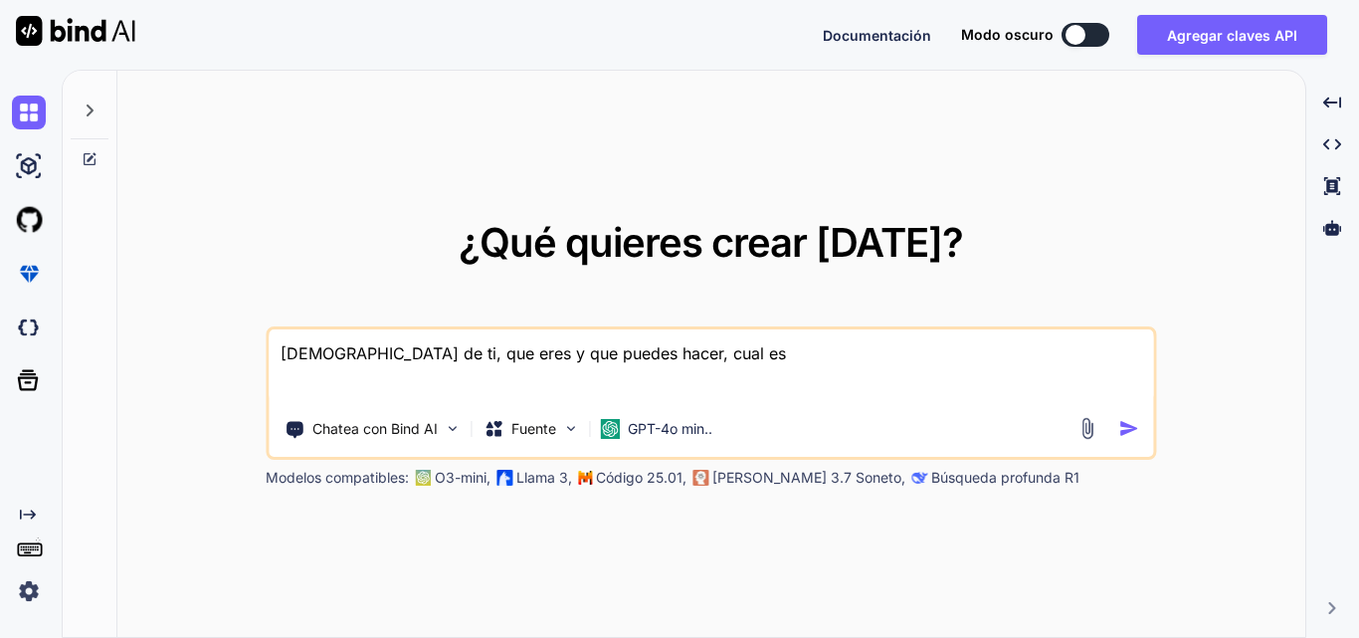
type textarea "x"
type textarea "Hablame de ti, que eres y que puedes hacer, cual es"
type textarea "x"
type textarea "Hablame de ti, que eres y que puedes hacer, cual es tu"
type textarea "x"
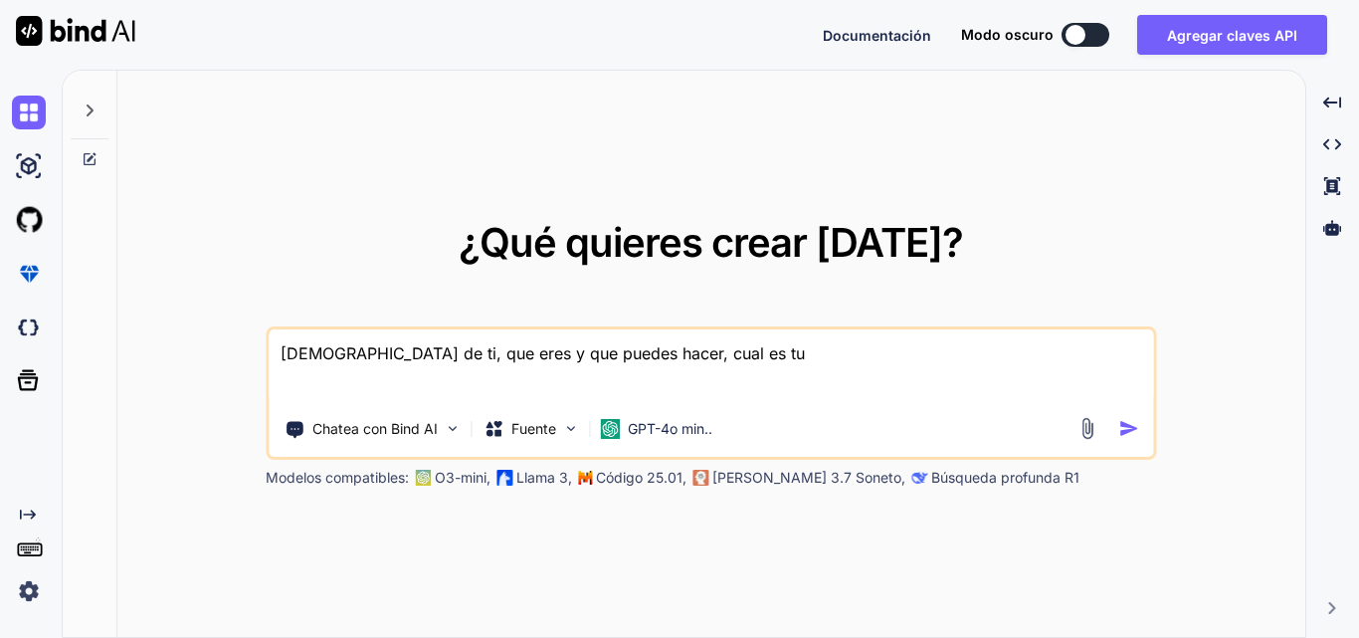
type textarea "Hablame de ti, que eres y que puedes hacer, cual es tu"
type textarea "x"
type textarea "Hablame de ti, que eres y que puedes hacer, cual es tu fu"
type textarea "x"
type textarea "Hablame de ti, que eres y que puedes hacer, cual es tu fun"
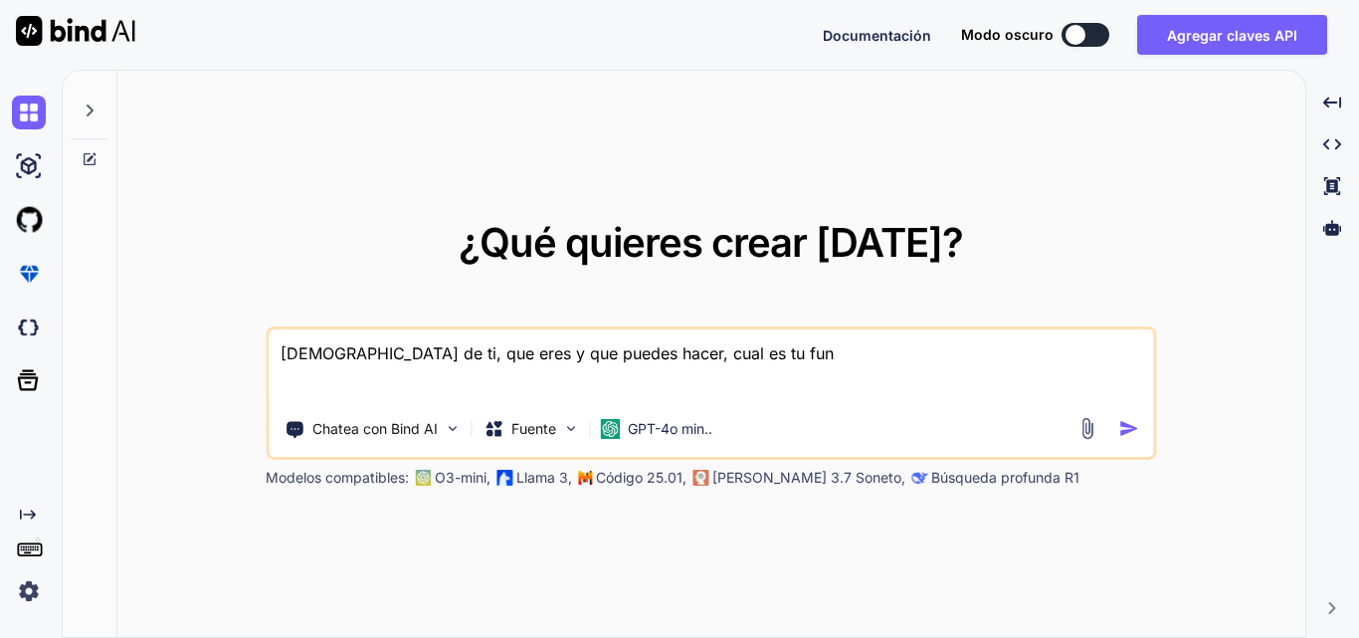
type textarea "x"
type textarea "Hablame de ti, que eres y que puedes hacer, cual es tu func"
type textarea "x"
type textarea "Hablame de ti, que eres y que puedes hacer, cual es tu funco"
type textarea "x"
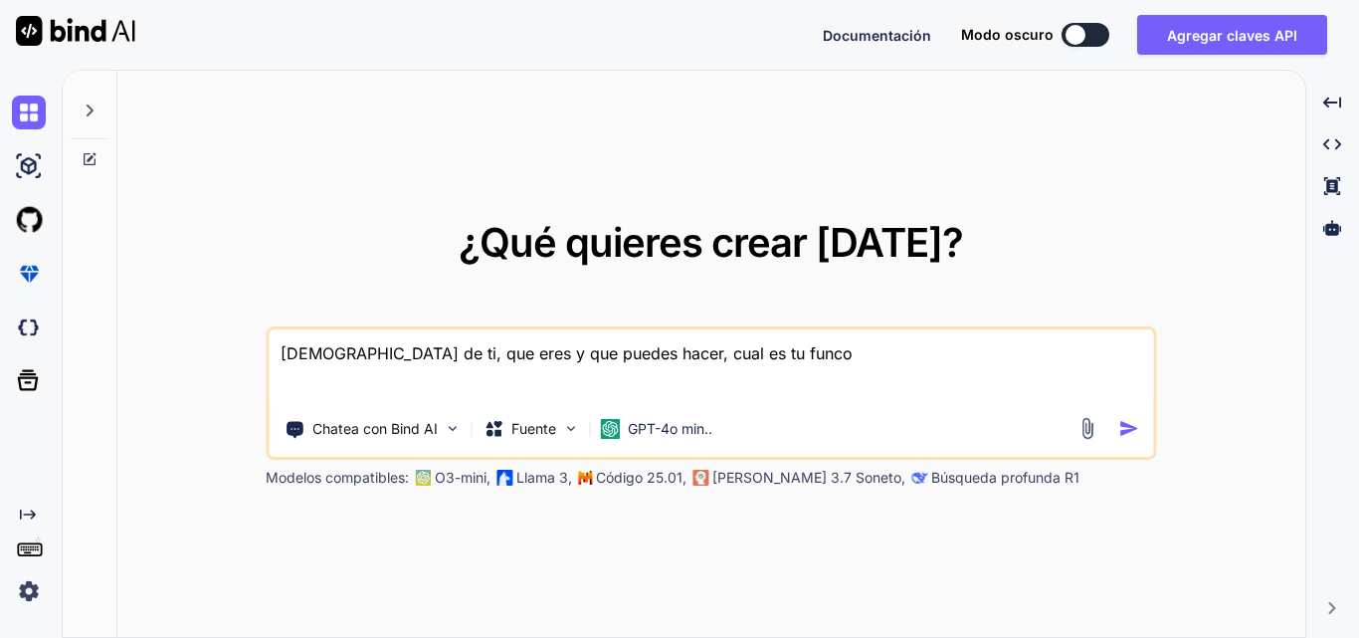
type textarea "Hablame de ti, que eres y que puedes hacer, cual es tu func"
type textarea "x"
type textarea "Hablame de ti, que eres y que puedes hacer, cual es tu funci"
type textarea "x"
type textarea "Hablame de ti, que eres y que puedes hacer, cual es tu funcio"
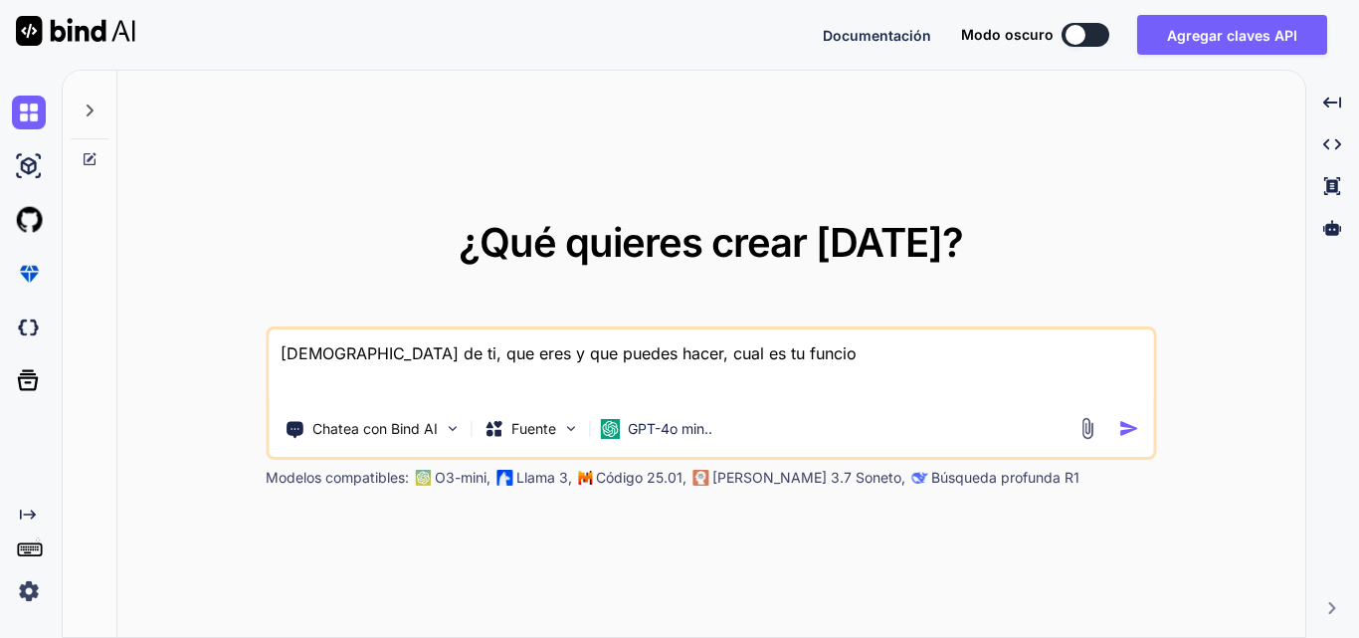
type textarea "x"
type textarea "Hablame de ti, que eres y que puedes hacer, cual es tu funcion"
type textarea "x"
type textarea "Hablame de ti, que eres y que puedes hacer, cual es tu funciona"
type textarea "x"
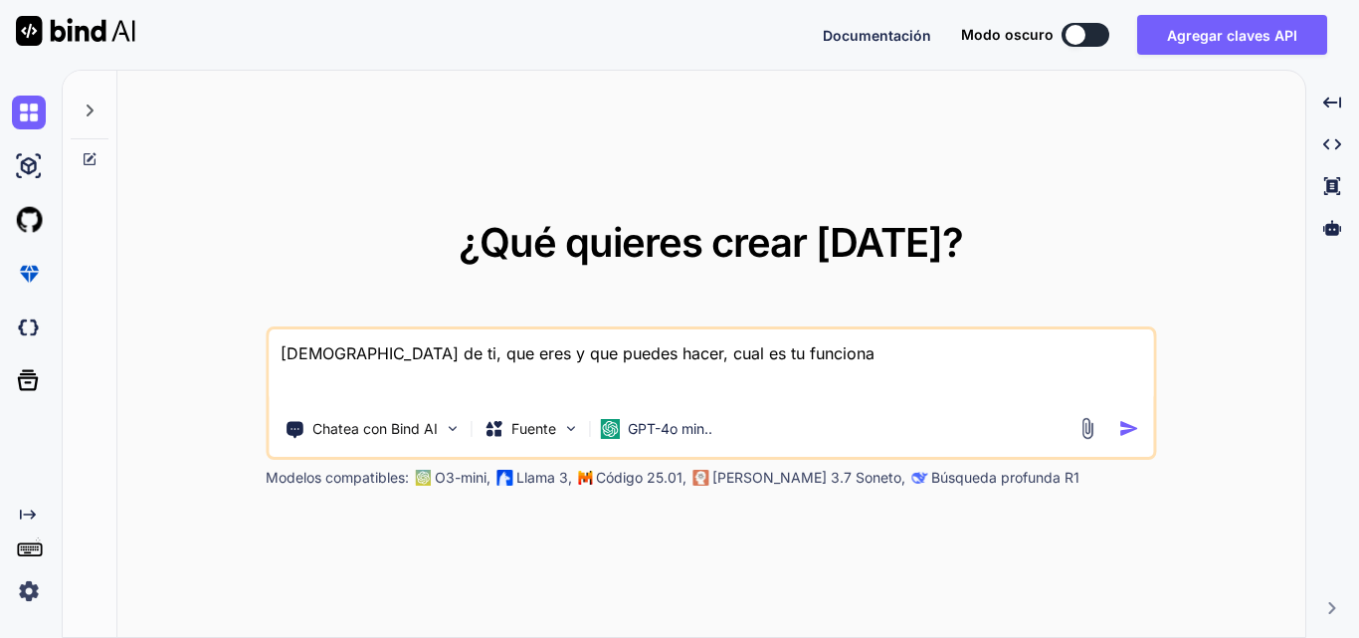
type textarea "Hablame de ti, que eres y que puedes hacer, cual es tu funcional"
type textarea "x"
type textarea "Hablame de ti, que eres y que puedes hacer, cual es tu funcionali"
type textarea "x"
type textarea "Hablame de ti, que eres y que puedes hacer, cual es tu funcionalid"
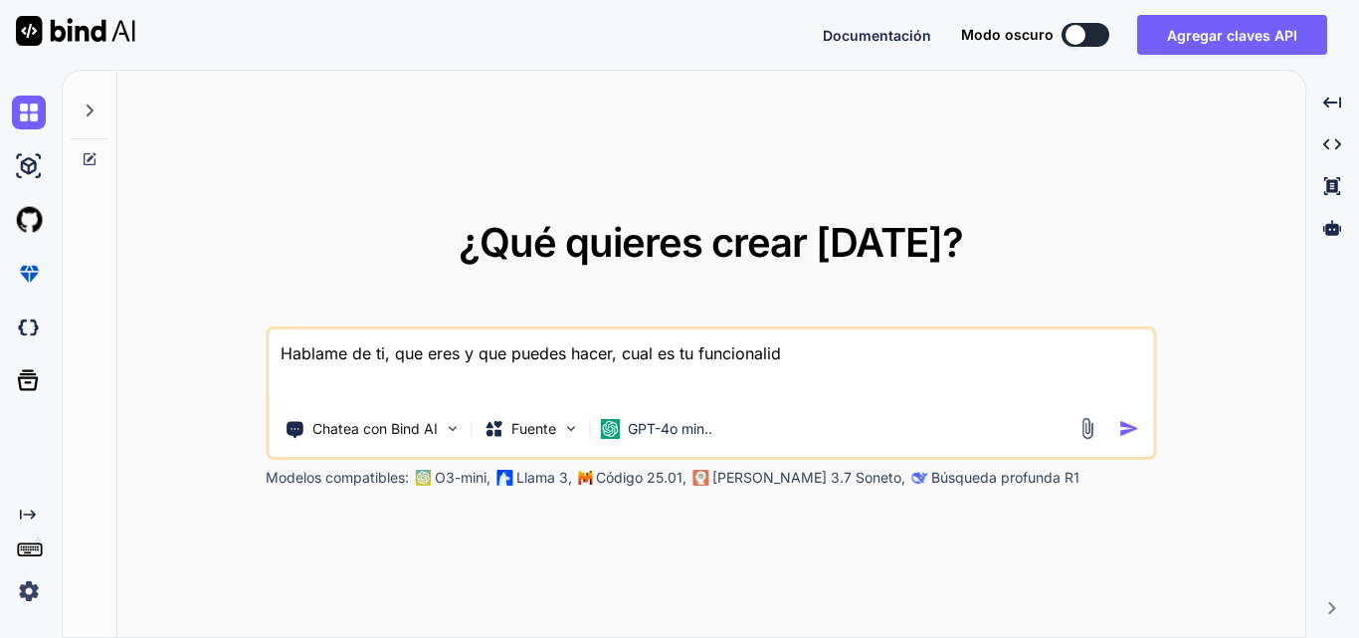
type textarea "x"
type textarea "Hablame de ti, que eres y que puedes hacer, cual es tu funcionalida"
type textarea "x"
type textarea "Hablame de ti, que eres y que puedes hacer, cual es tu funcionalidad"
type textarea "x"
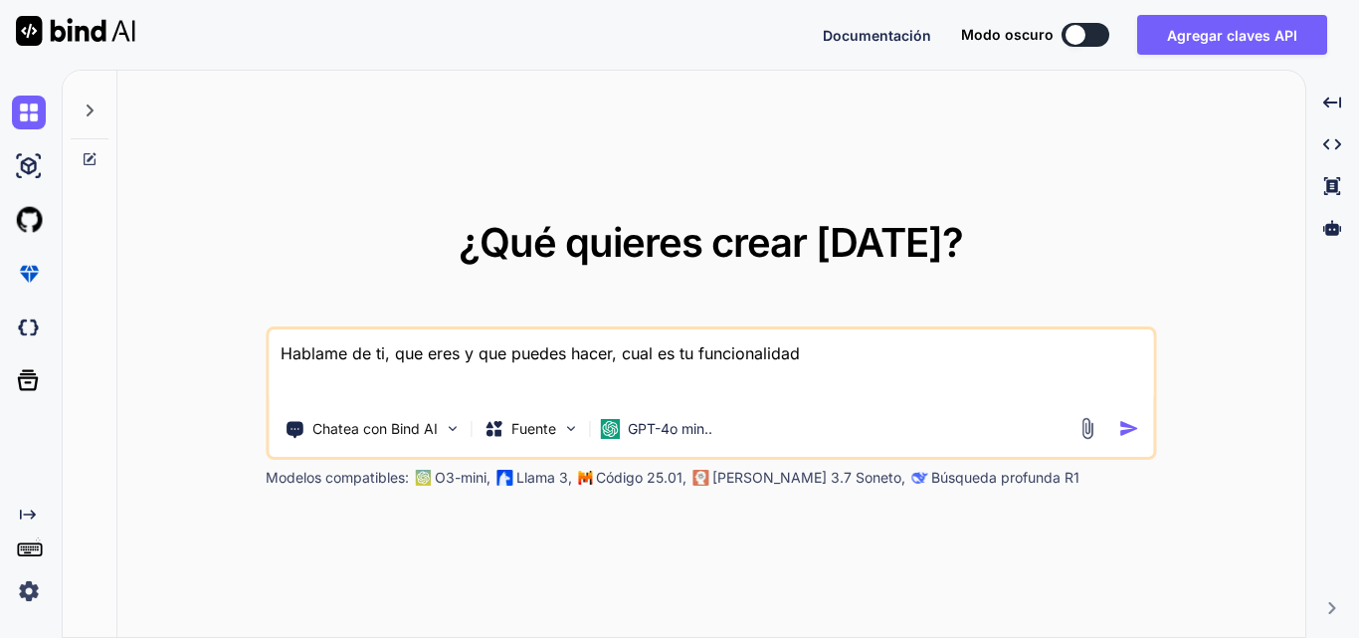
type textarea "Hablame de ti, que eres y que puedes hacer, cual es tu funcionalidad?"
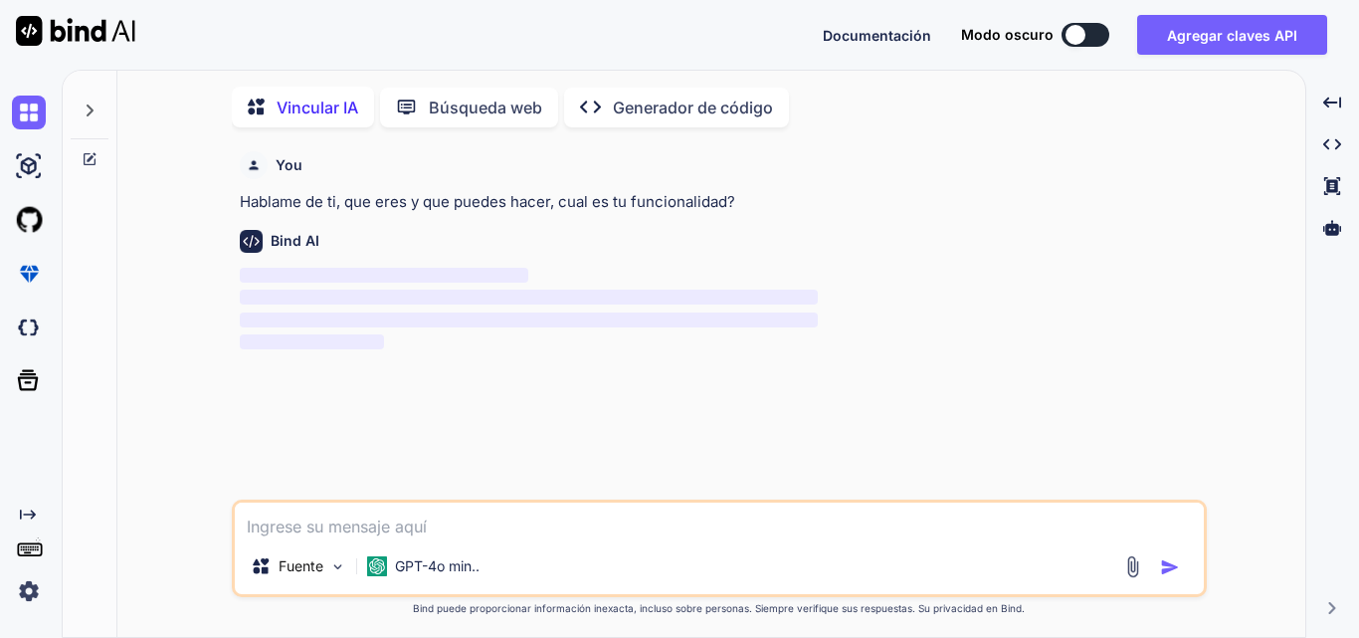
scroll to position [8, 0]
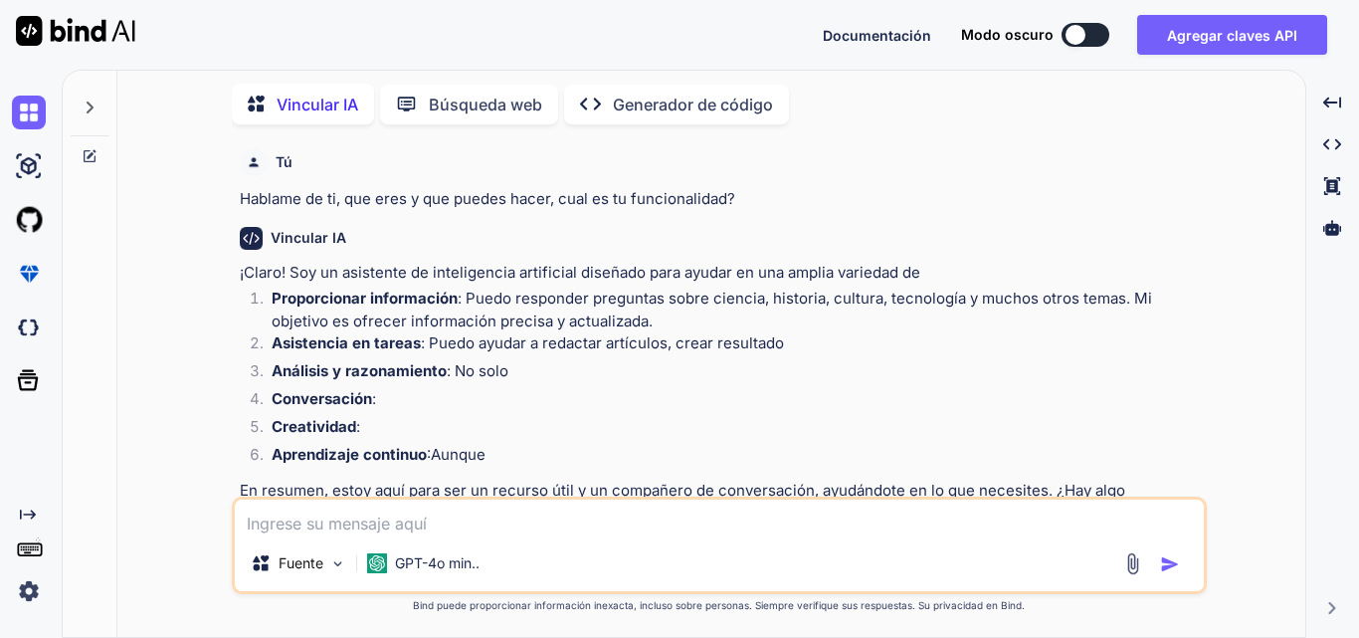
type textarea "x"
type textarea "E"
type textarea "x"
type textarea "Es"
type textarea "x"
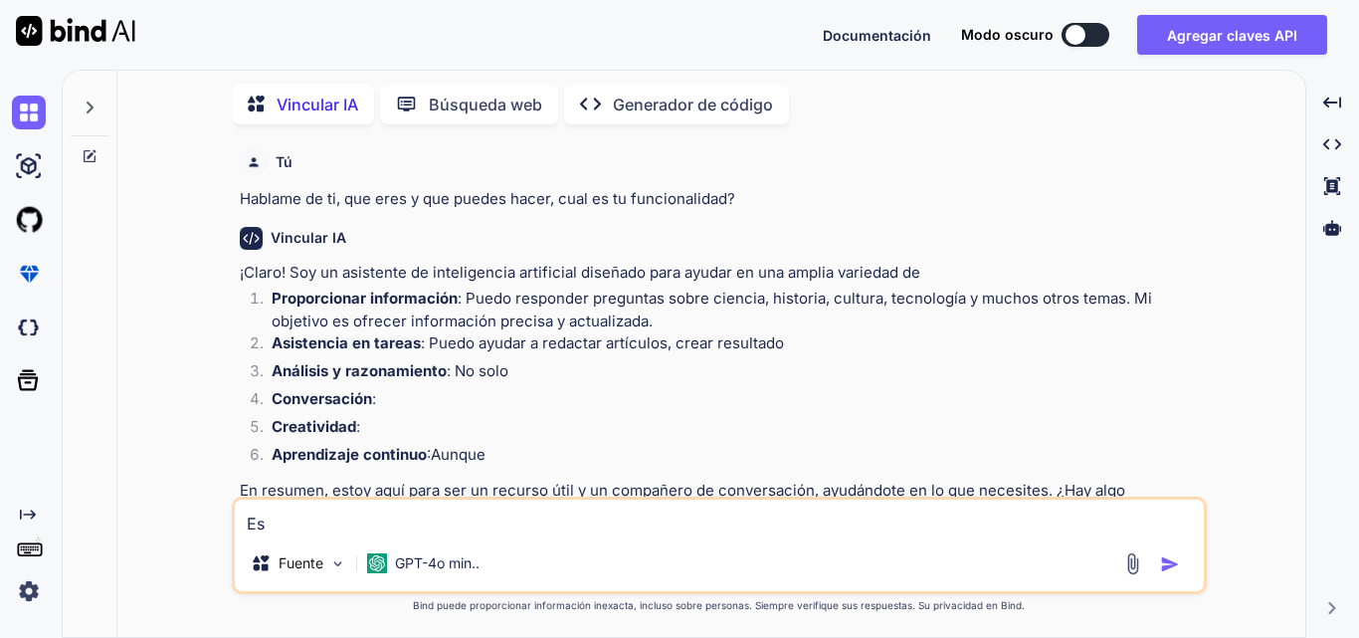
type textarea "Est"
type textarea "x"
type textarea "Esto"
type textarea "x"
type textarea "Esto"
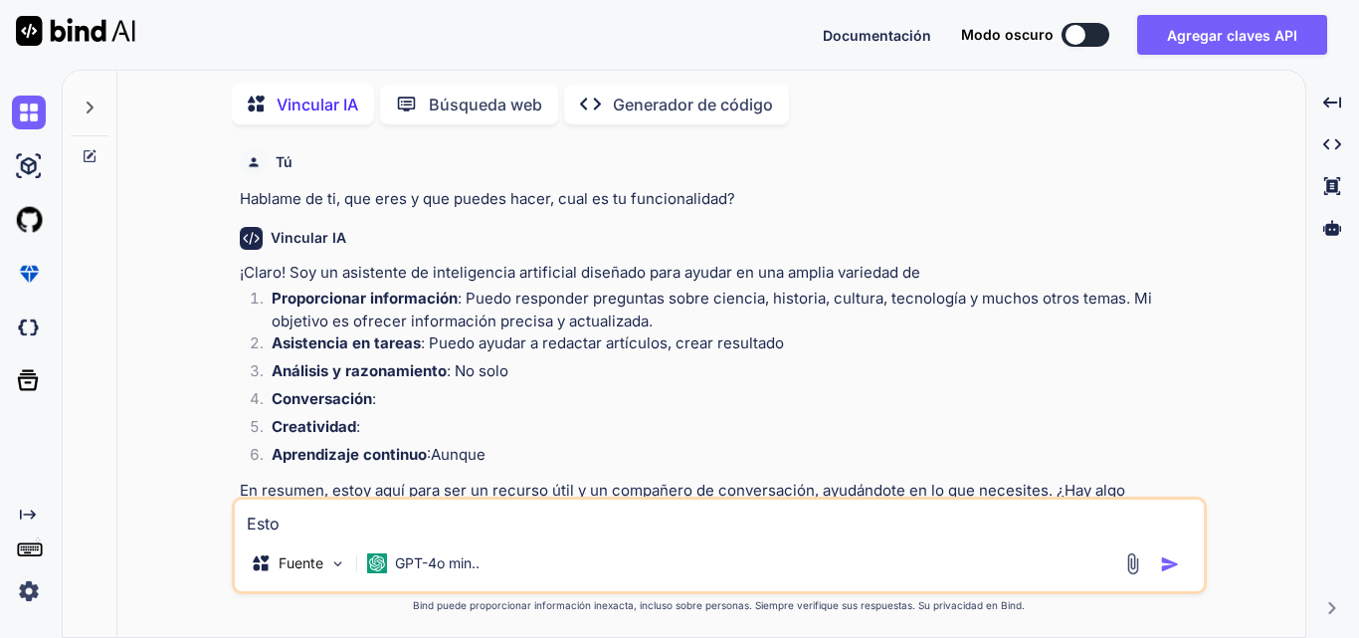
type textarea "x"
type textarea "Esto e"
type textarea "x"
type textarea "Esto es"
type textarea "x"
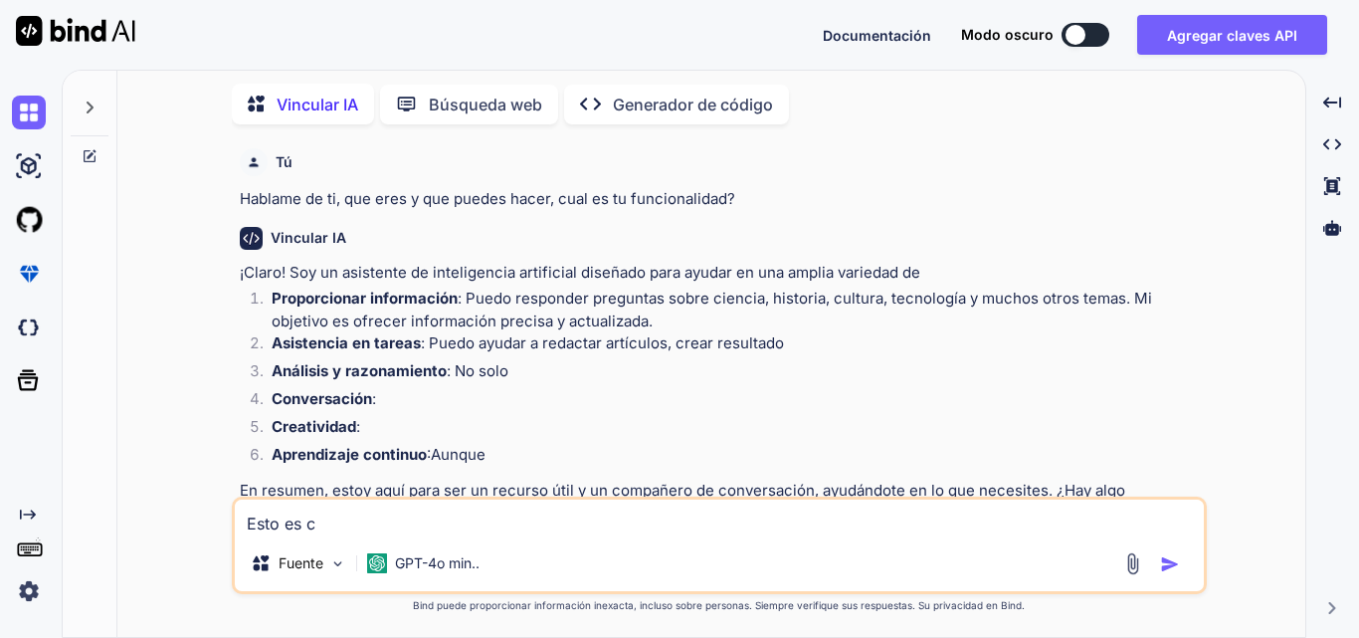
type textarea "Esto es ci"
type textarea "x"
type textarea "Esto es cie"
type textarea "x"
type textarea "Esto es cier"
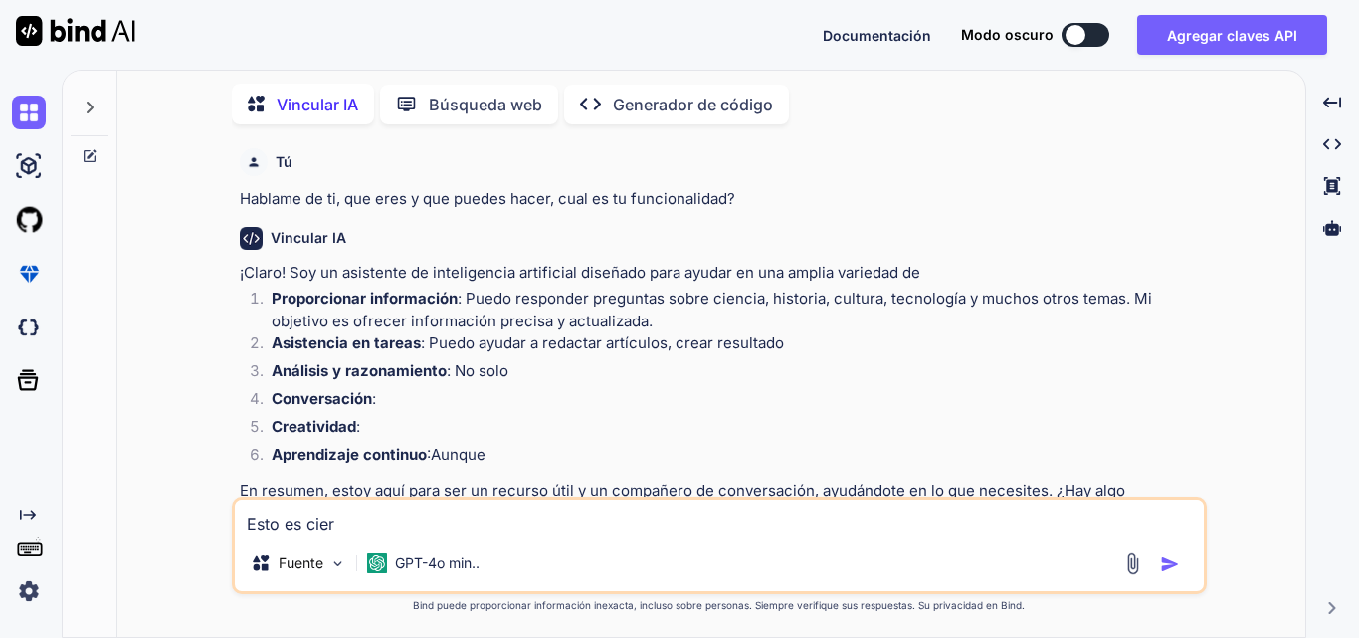
type textarea "x"
type textarea "Esto es ciert"
type textarea "x"
type textarea "Esto es cierto"
type textarea "x"
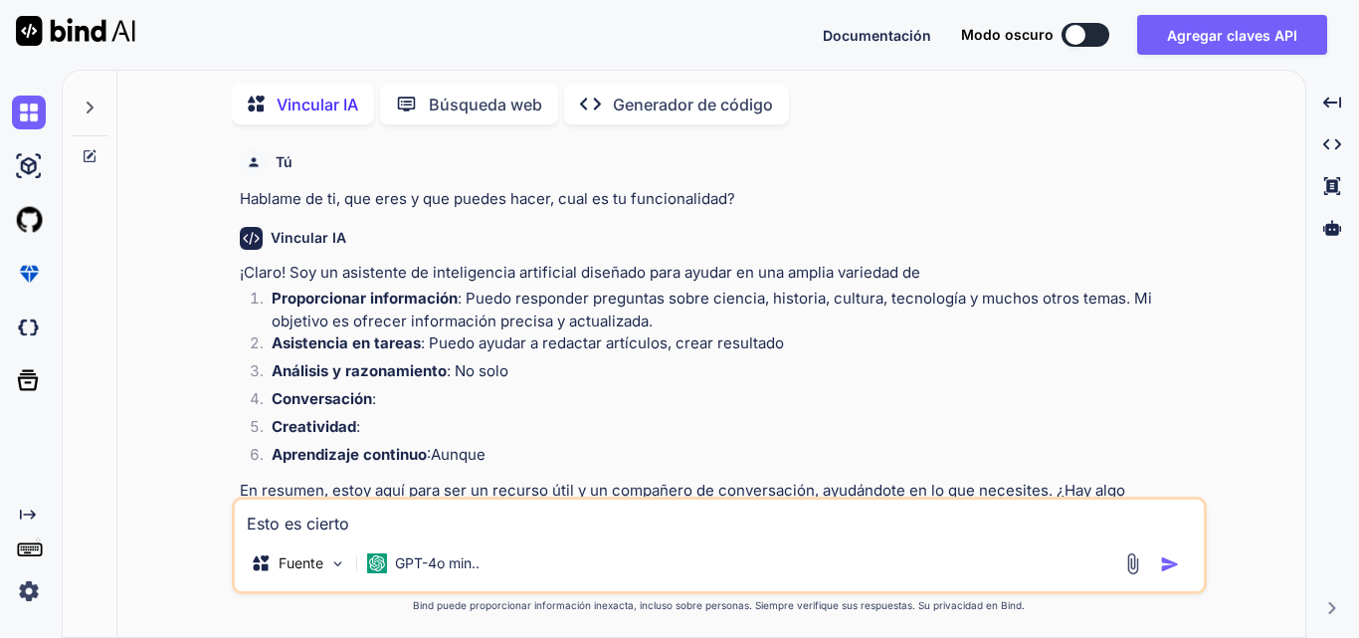
type textarea "Esto es cierto?"
type textarea "x"
type textarea "Esto es cierto?"
type textarea "x"
type textarea "Esto es cierto?"
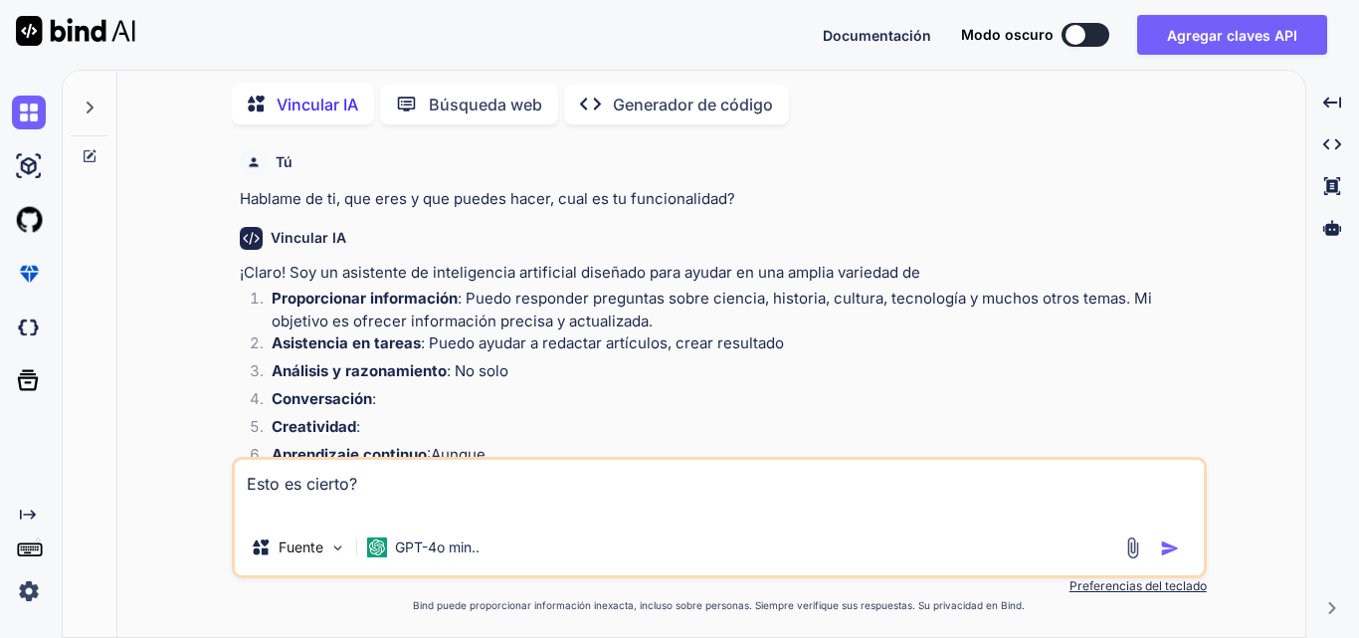
paste textarea "AI-Bind es un sistema de inteligencia artificial desarrollado para predecir int…"
type textarea "x"
type textarea "Esto es cierto? AI-Bind es un sistema de inteligencia artificial desarrollado p…"
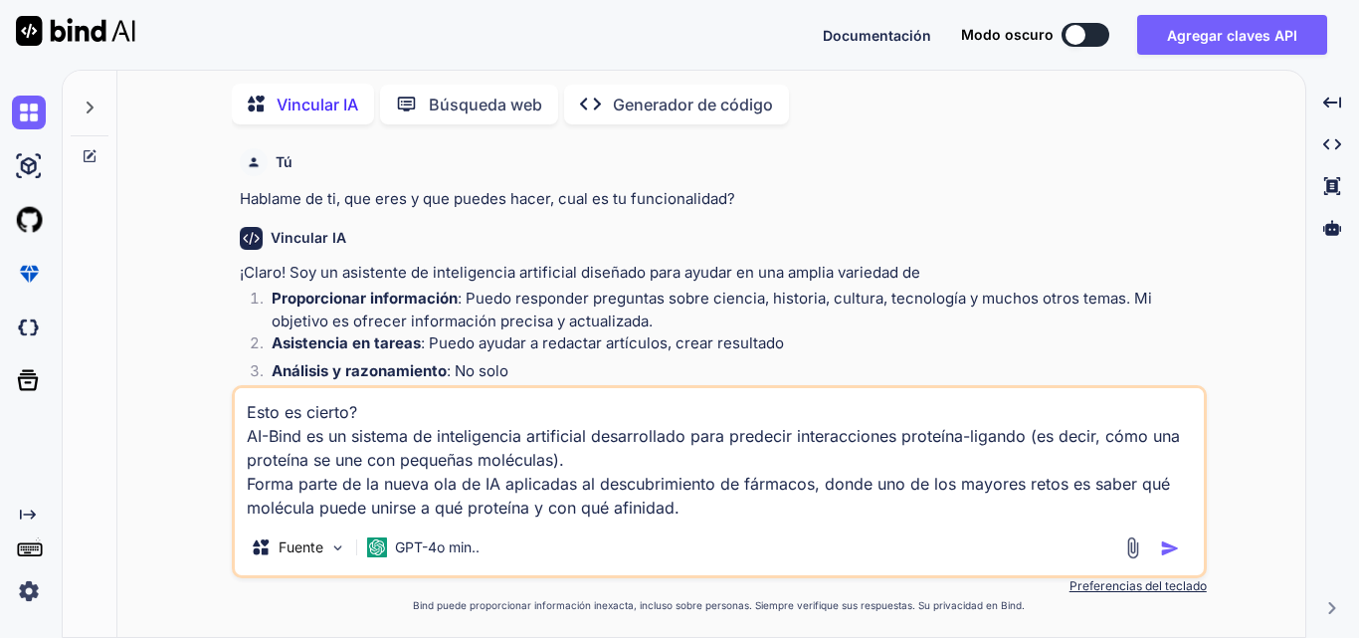
type textarea "x"
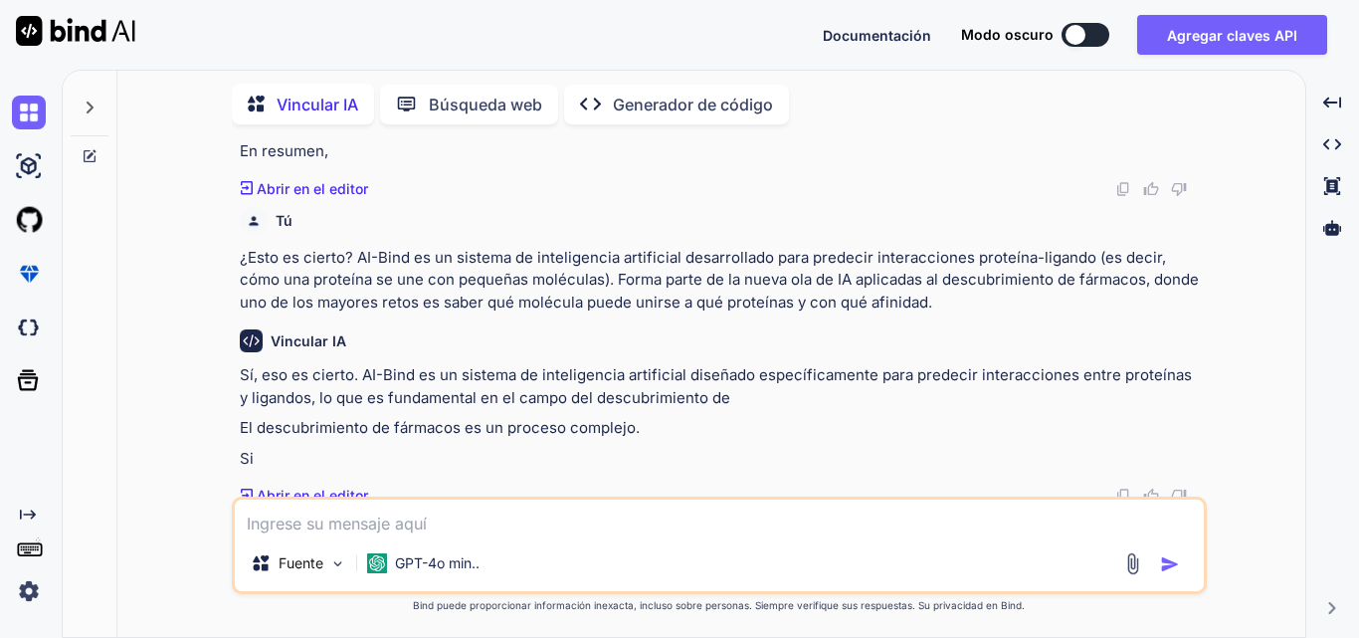
scroll to position [348, 0]
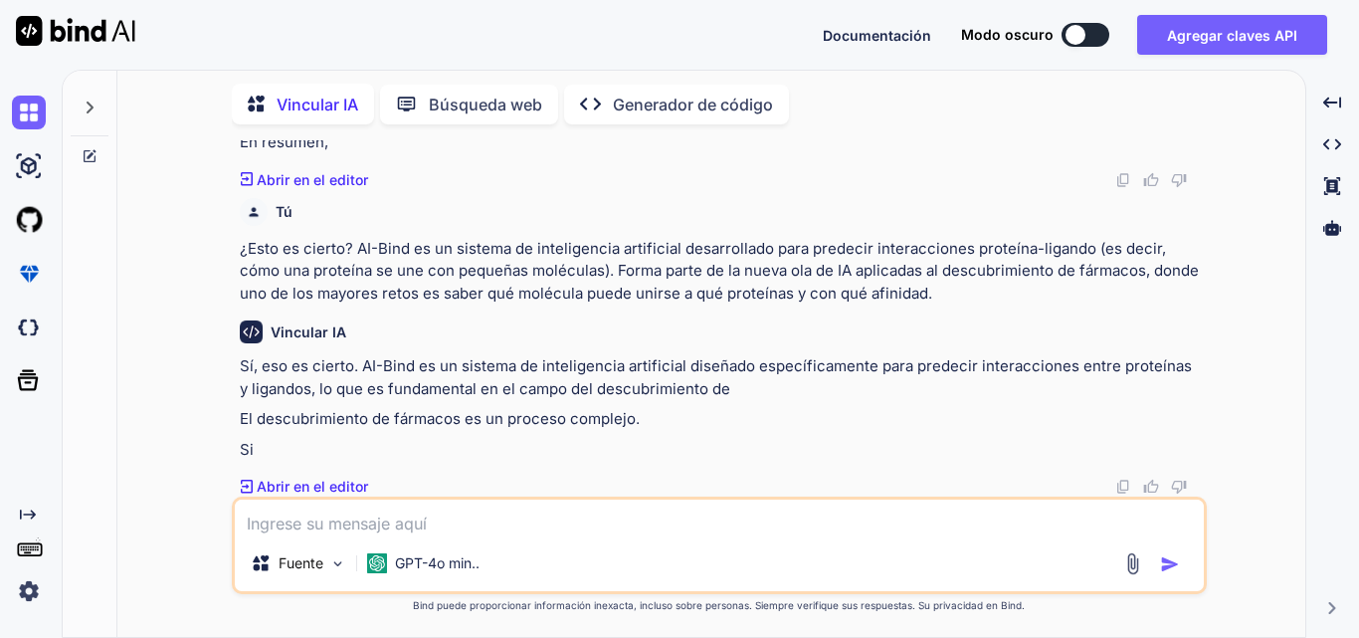
type textarea "x"
type textarea "T"
type textarea "x"
type textarea "TU"
type textarea "x"
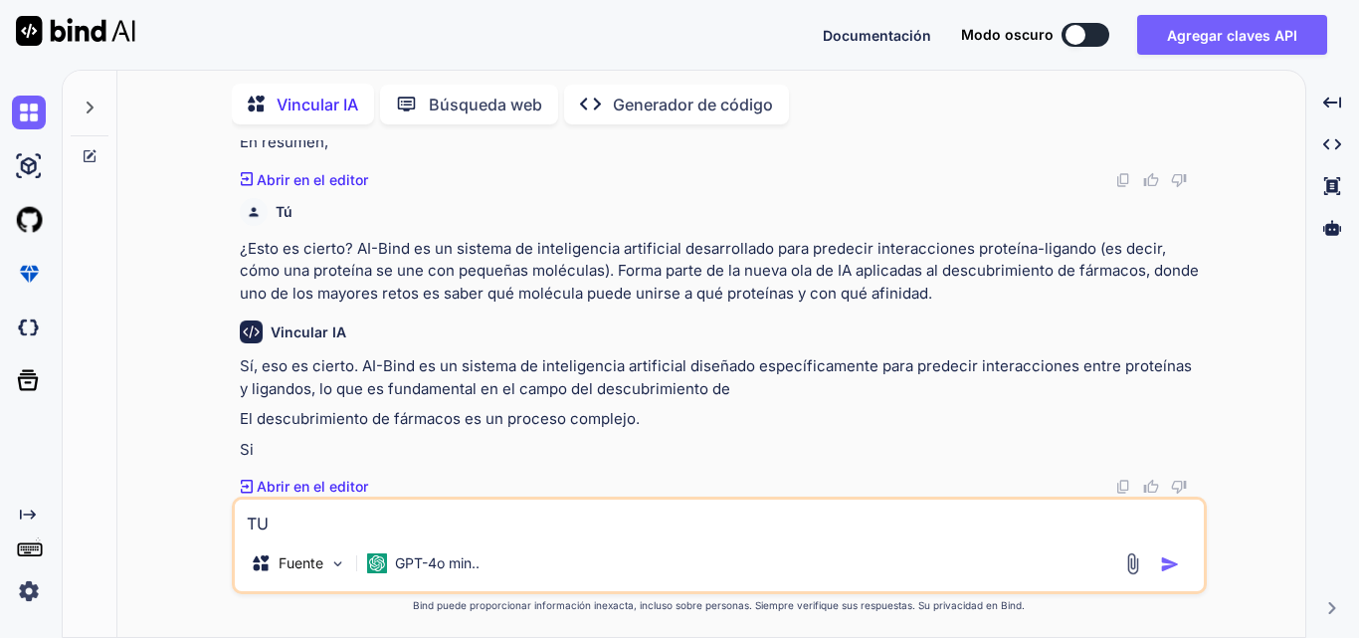
type textarea "T"
type textarea "x"
type textarea "Tu"
type textarea "x"
type textarea "Tu"
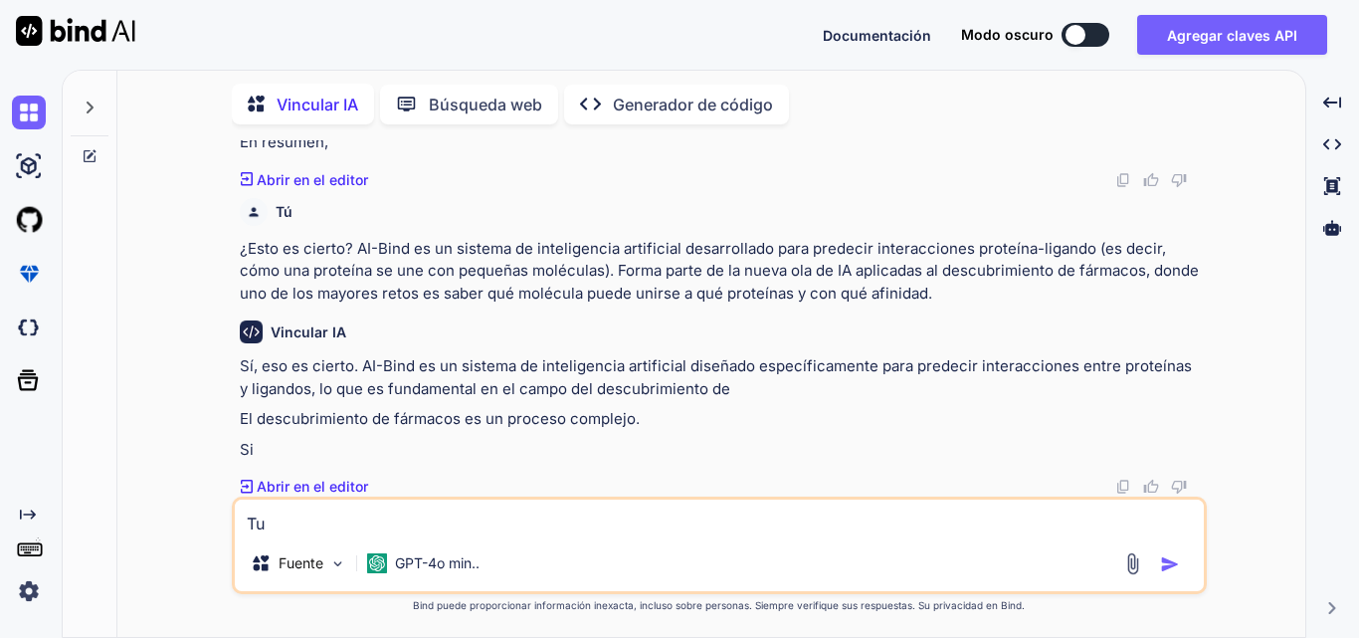
type textarea "x"
type textarea "Tu e"
type textarea "x"
type textarea "Tu er"
type textarea "x"
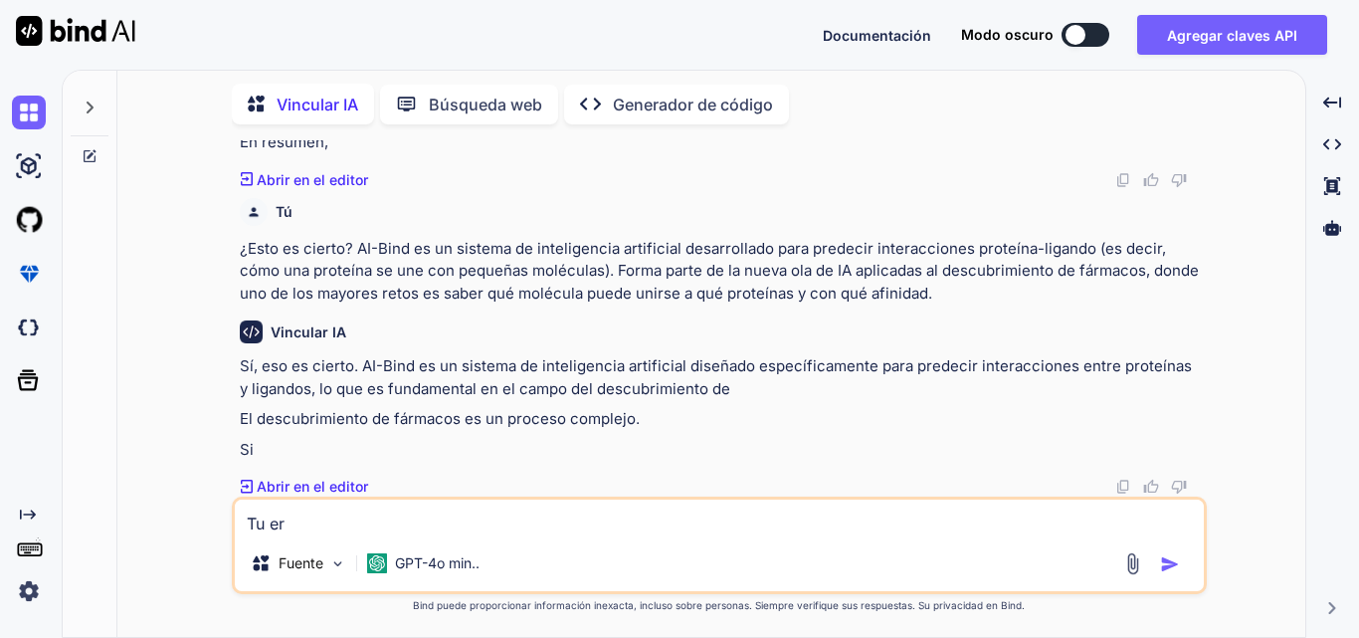
type textarea "Tu ere"
type textarea "x"
type textarea "Tu eres"
type textarea "x"
type textarea "Tu eres"
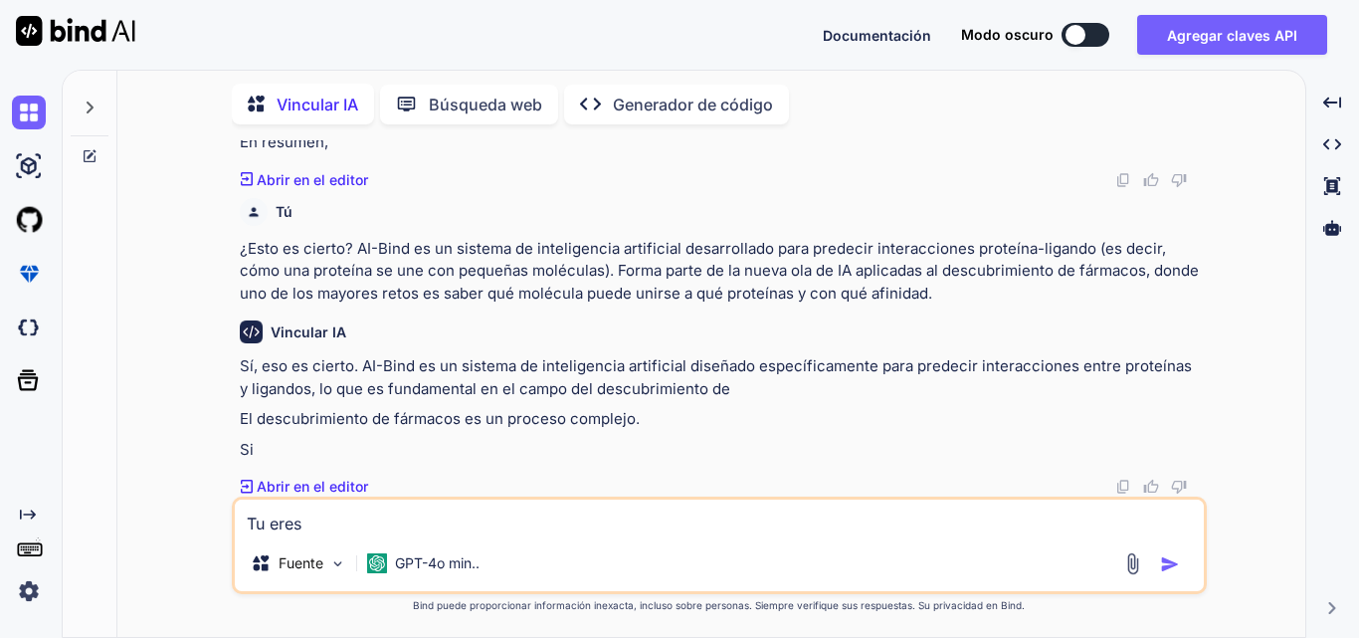
type textarea "x"
type textarea "Tu eres e"
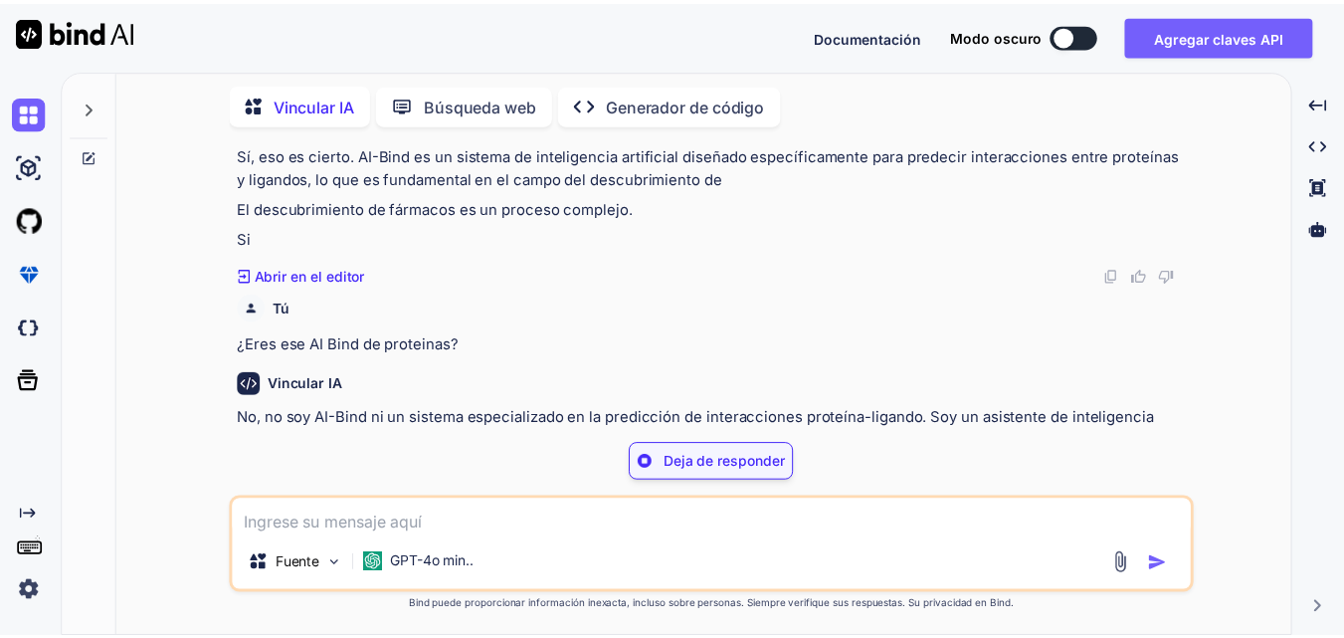
scroll to position [550, 0]
